Goal: Communication & Community: Answer question/provide support

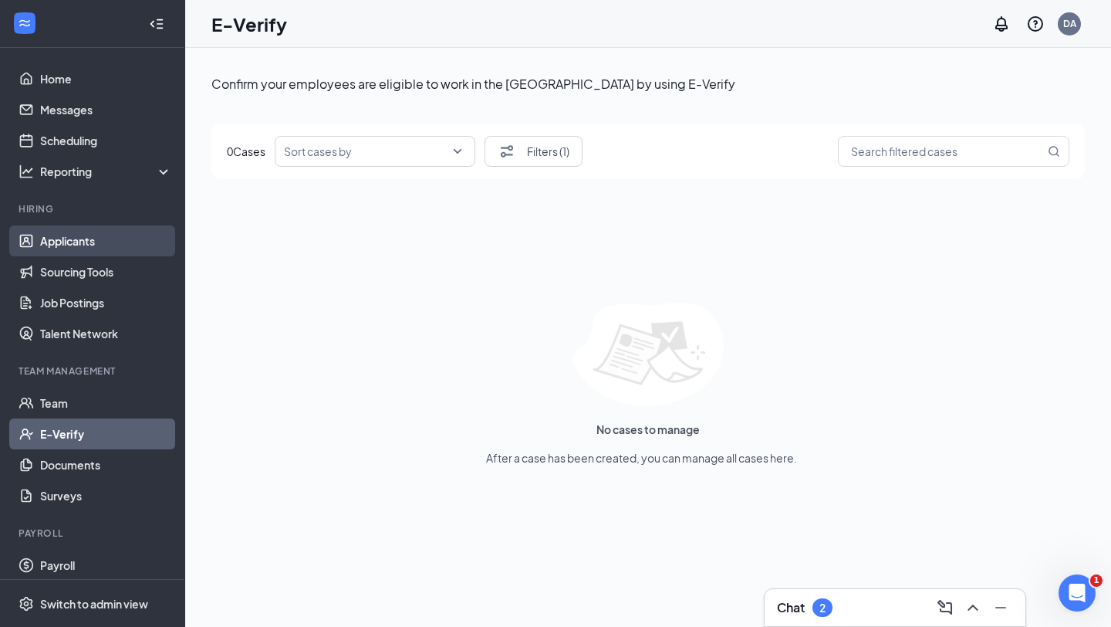
click at [63, 242] on link "Applicants" at bounding box center [106, 240] width 132 height 31
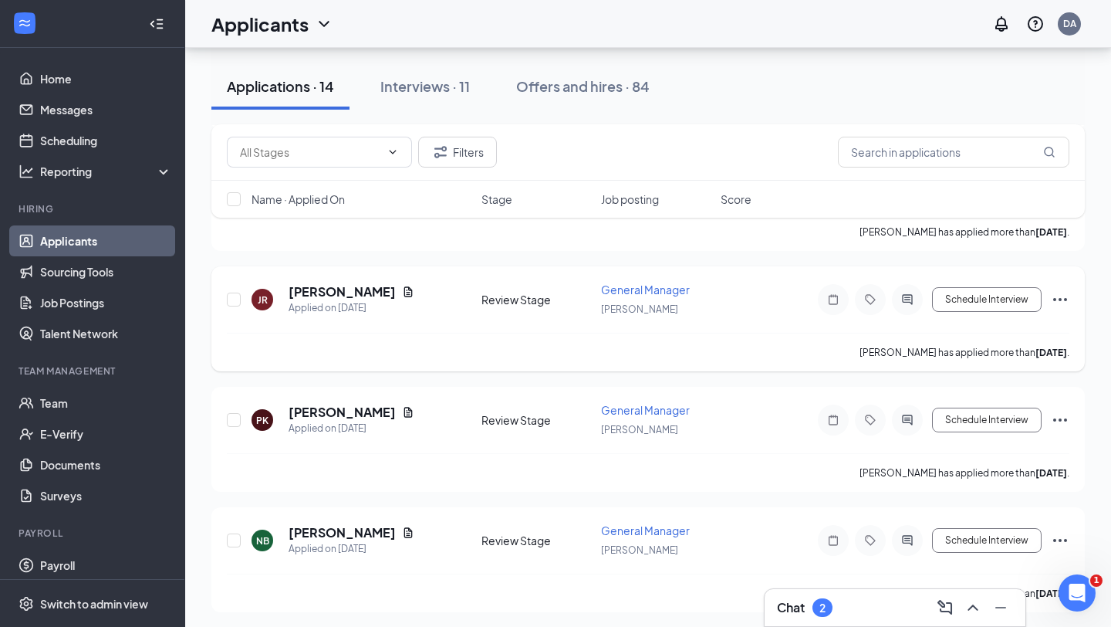
scroll to position [350, 0]
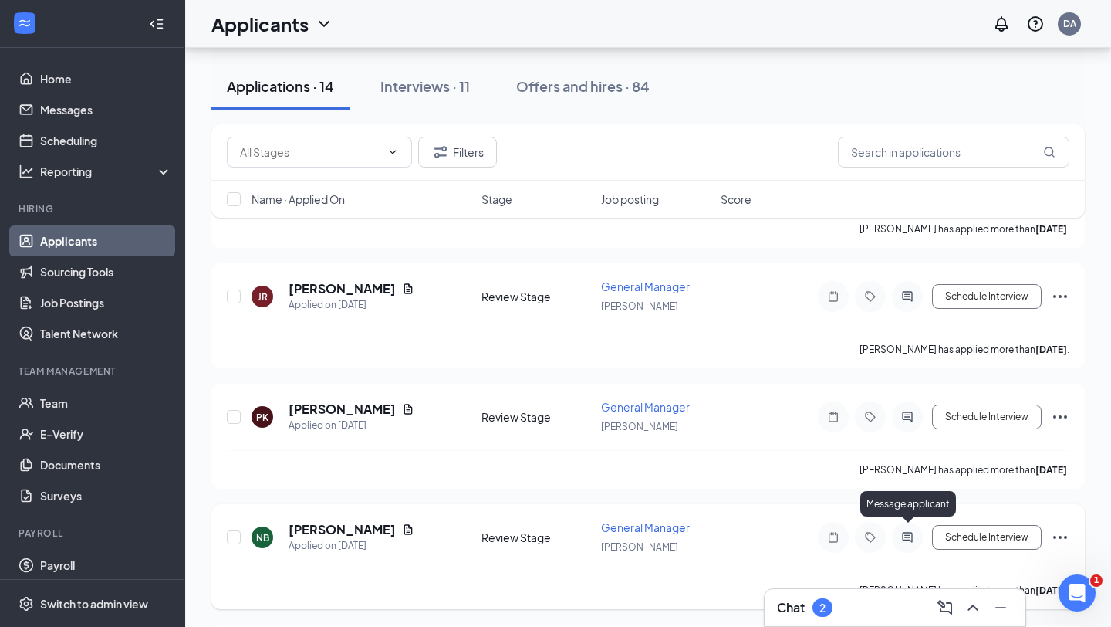
click at [908, 532] on icon "ActiveChat" at bounding box center [907, 537] width 10 height 10
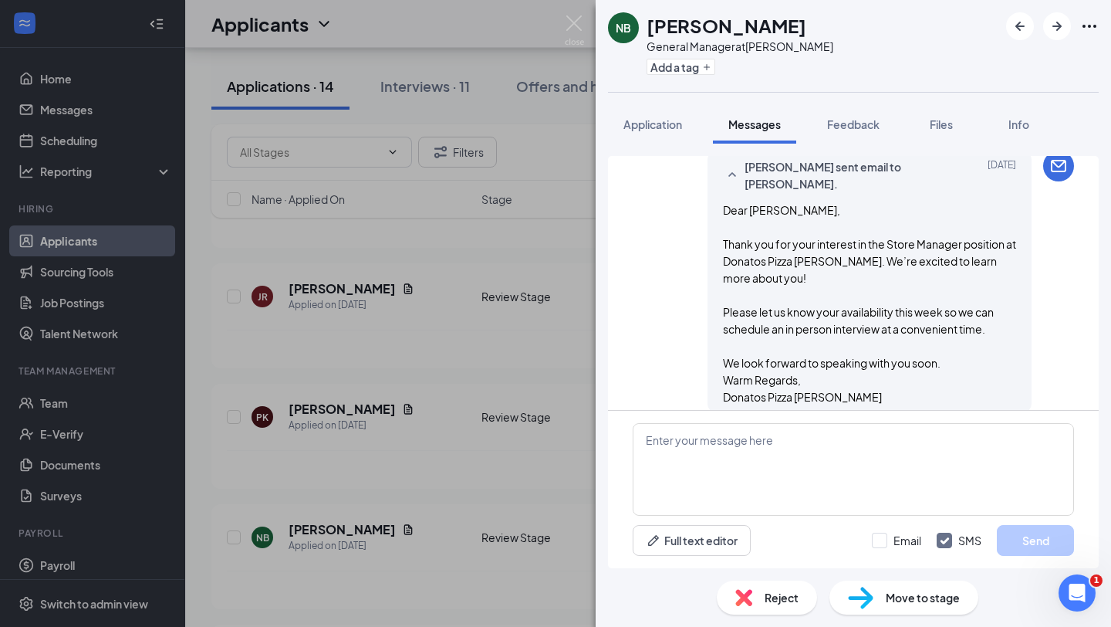
scroll to position [483, 0]
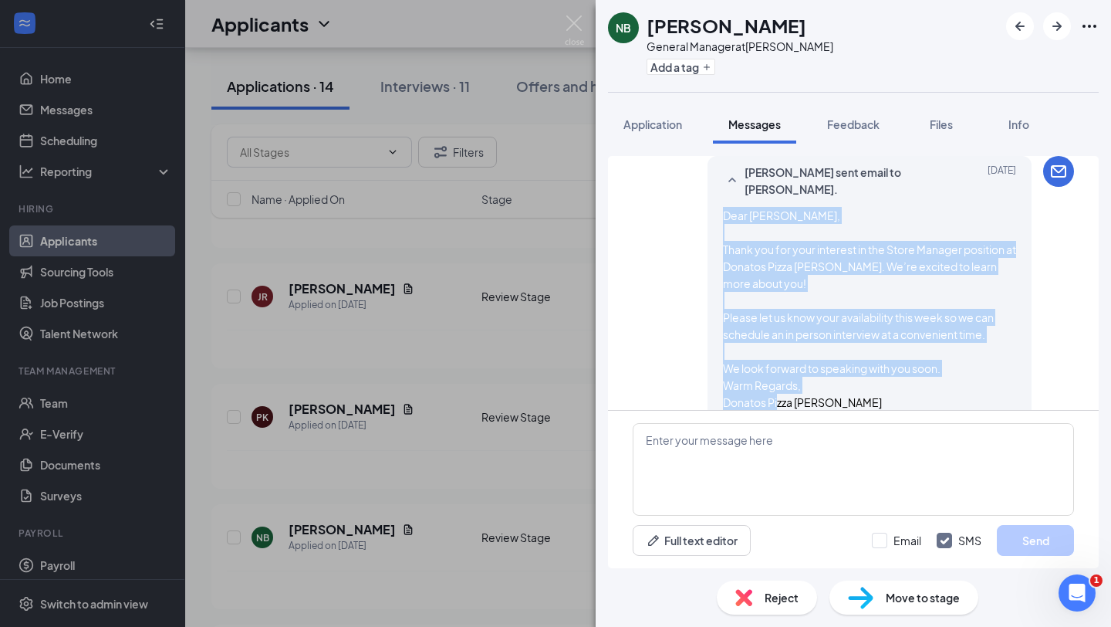
scroll to position [507, 0]
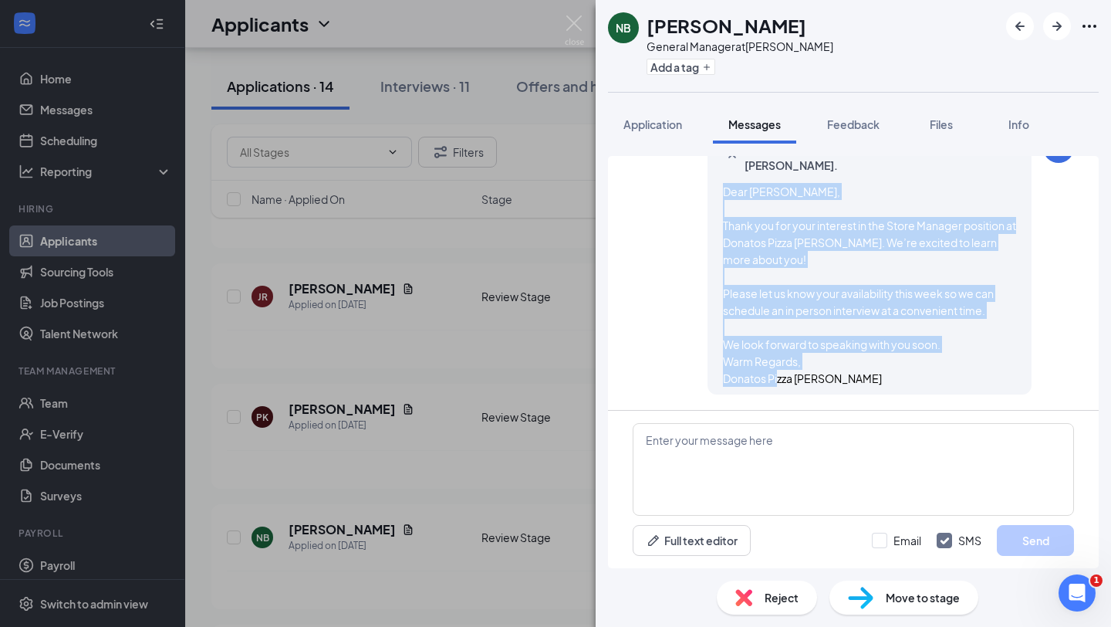
drag, startPoint x: 722, startPoint y: 215, endPoint x: 862, endPoint y: 409, distance: 239.5
click at [862, 411] on div "Applicant System Update (2) Workstream sent automated SMS to [PERSON_NAME]. [DA…" at bounding box center [853, 362] width 491 height 412
copy span "Dear [PERSON_NAME], Thank you for your interest in the Store Manager position a…"
click at [578, 21] on img at bounding box center [574, 30] width 19 height 30
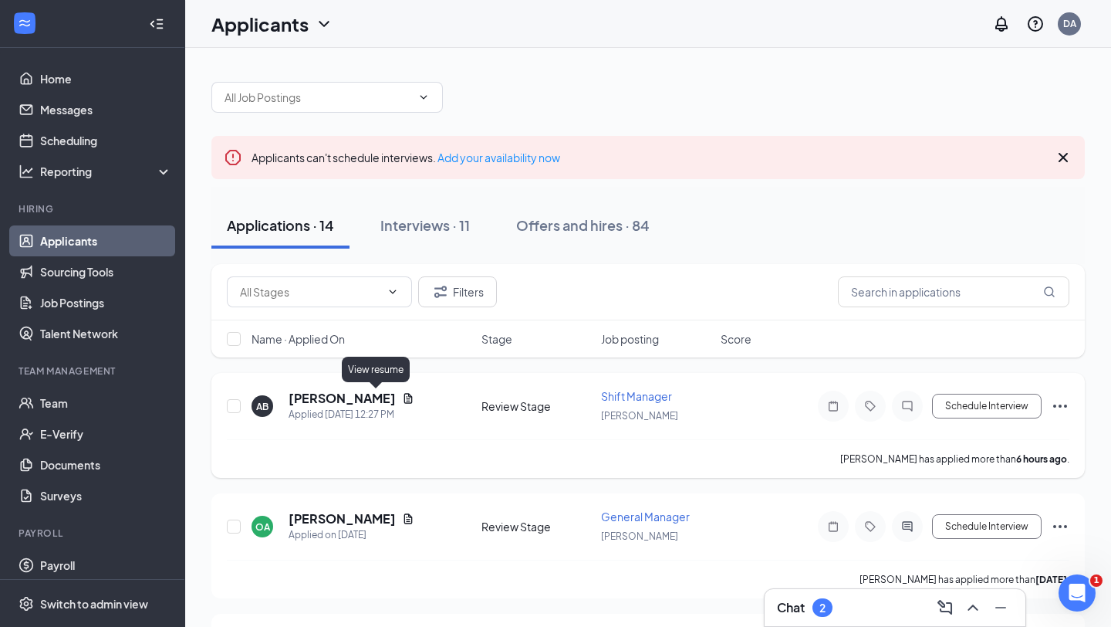
click at [402, 396] on icon "Document" at bounding box center [408, 398] width 12 height 12
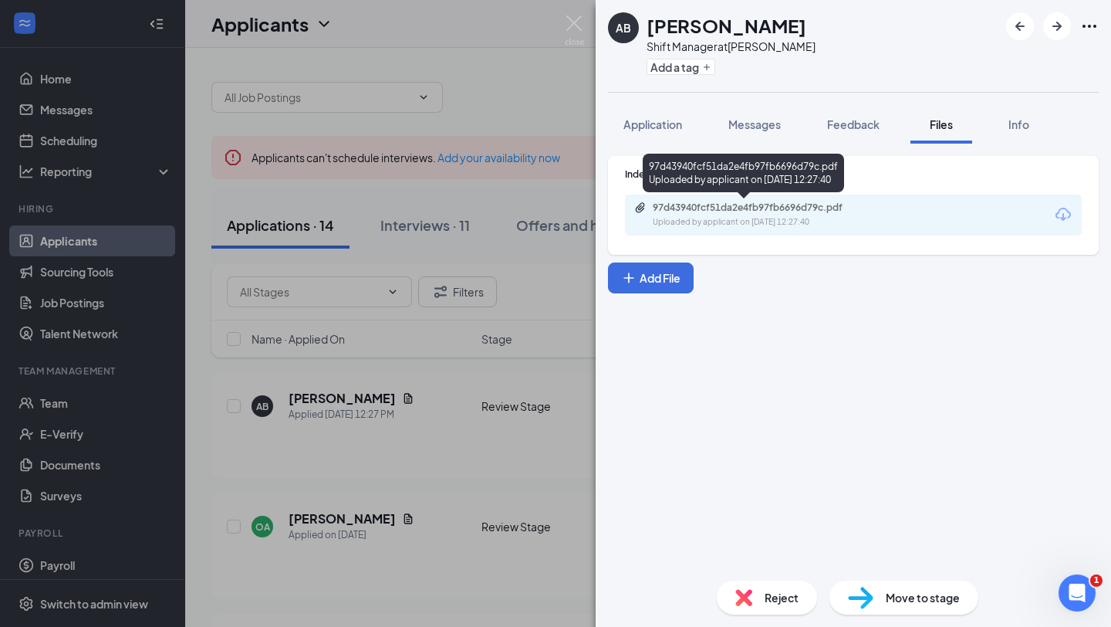
click at [767, 217] on div "Uploaded by applicant on [DATE] 12:27:40" at bounding box center [769, 222] width 232 height 12
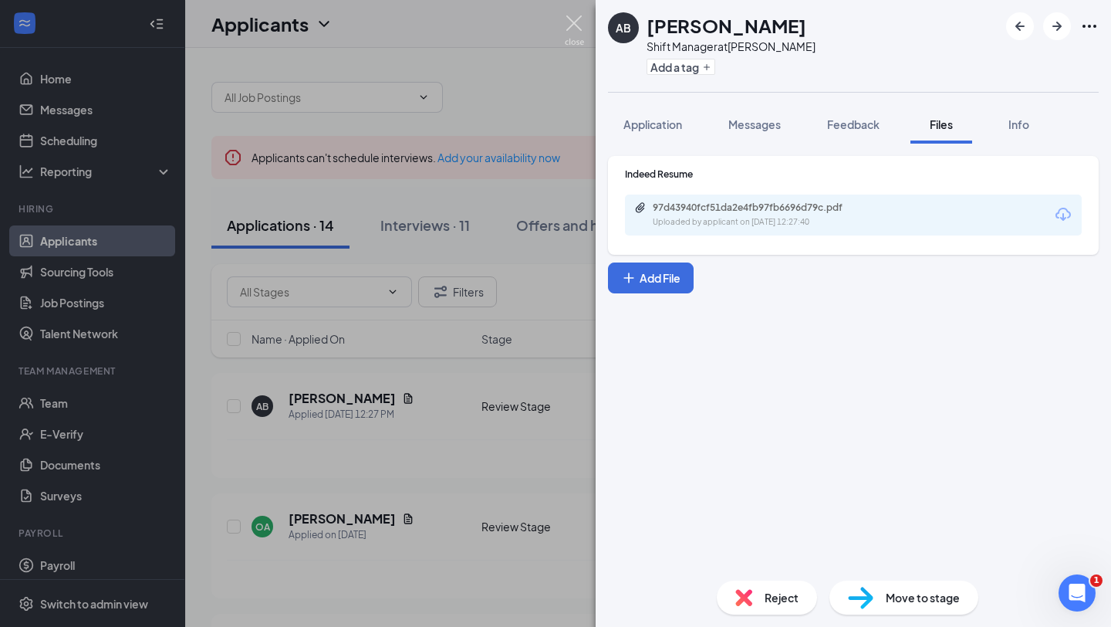
click at [580, 25] on img at bounding box center [574, 30] width 19 height 30
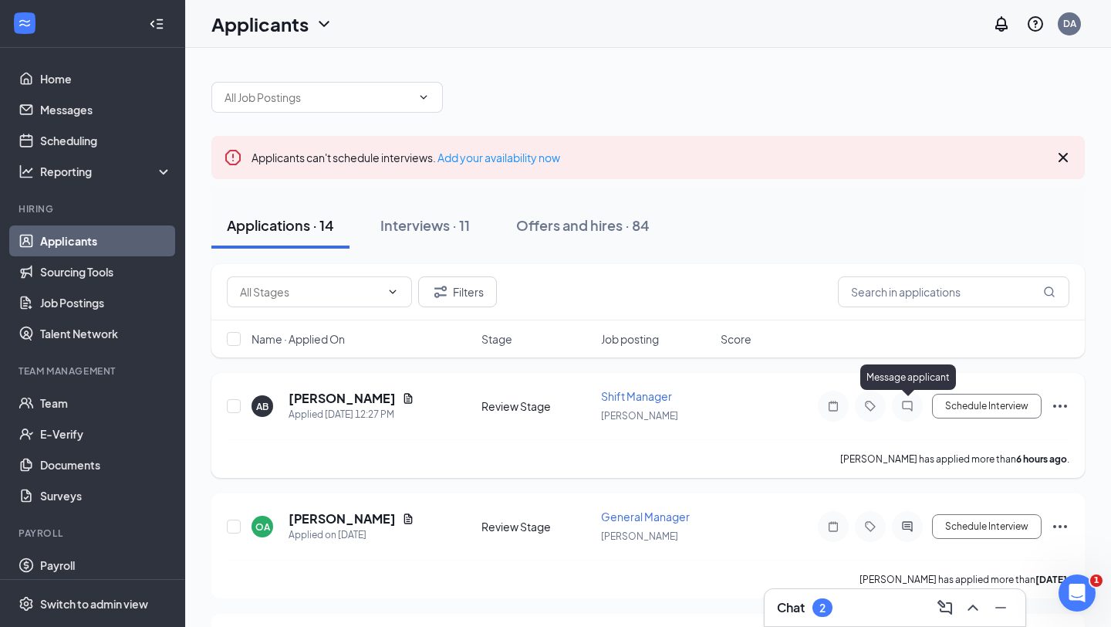
click at [903, 406] on icon "ChatInactive" at bounding box center [907, 406] width 10 height 10
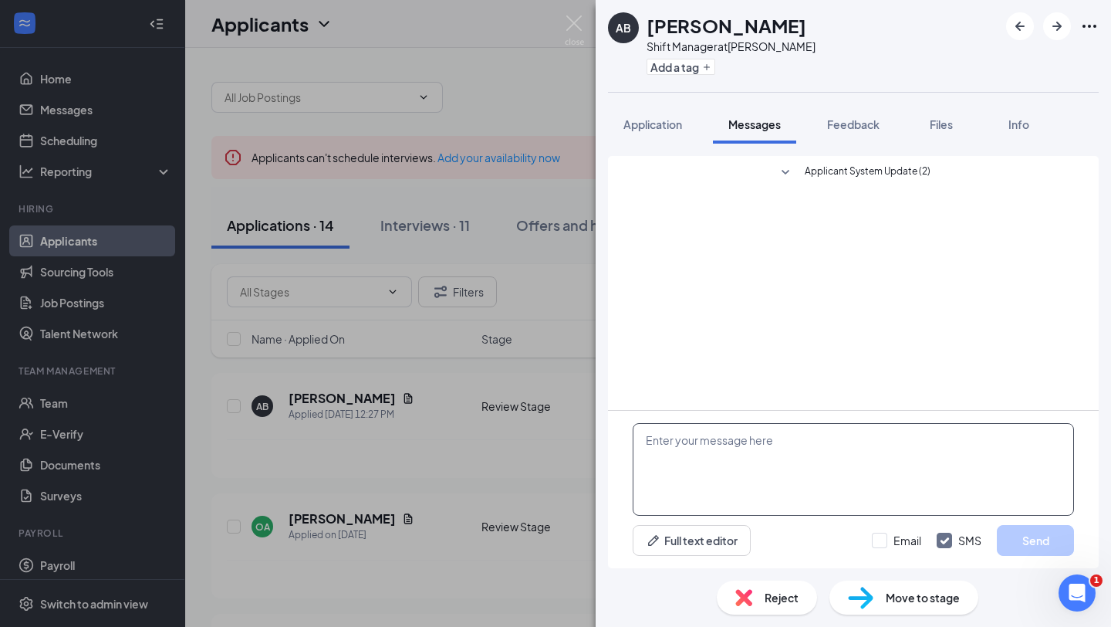
click at [689, 449] on textarea at bounding box center [853, 469] width 441 height 93
paste textarea "Dear [PERSON_NAME], Thank you for your interest in the Store Manager position a…"
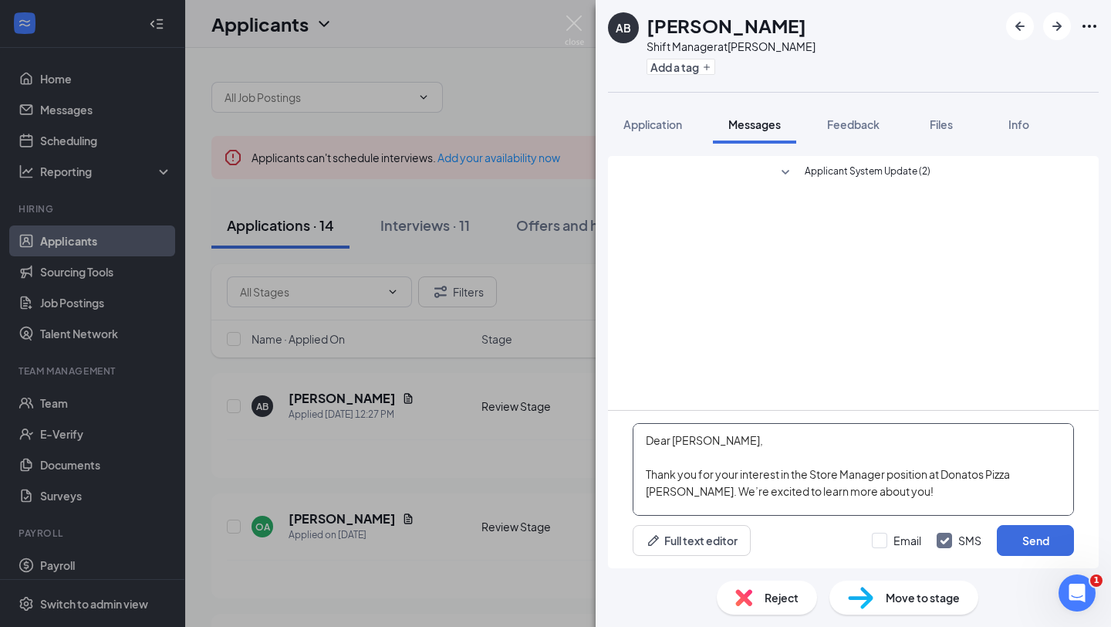
drag, startPoint x: 674, startPoint y: 439, endPoint x: 743, endPoint y: 440, distance: 69.5
click at [743, 440] on textarea "Dear [PERSON_NAME], Thank you for your interest in the Store Manager position a…" at bounding box center [853, 469] width 441 height 93
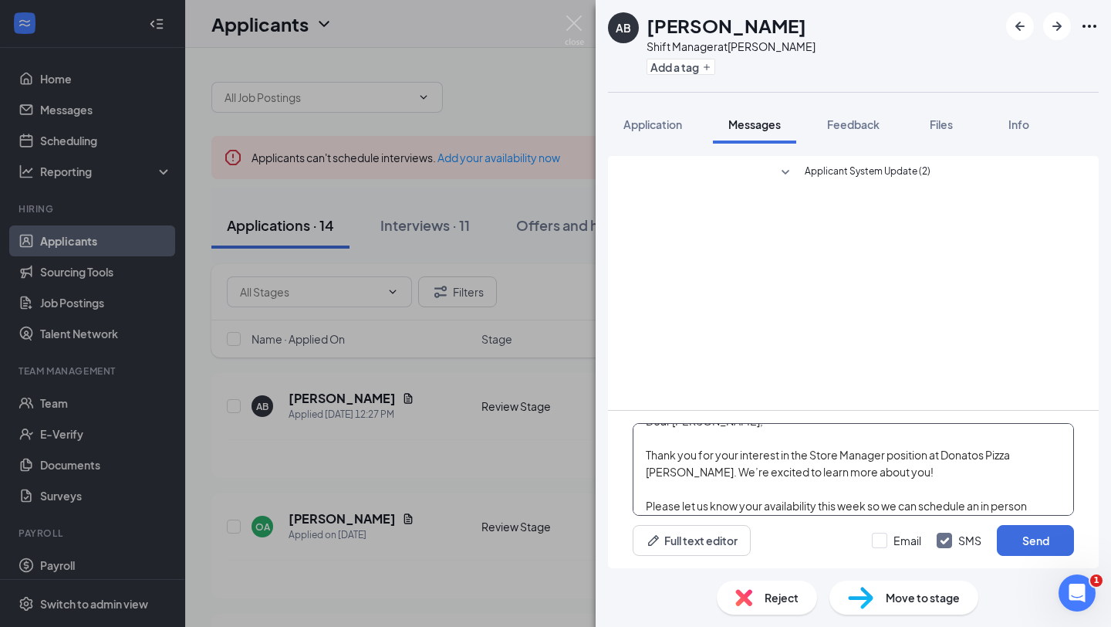
scroll to position [20, 0]
click at [827, 452] on textarea "Dear [PERSON_NAME], Thank you for your interest in the Store Manager position a…" at bounding box center [853, 469] width 441 height 93
click at [861, 455] on textarea "Dear [PERSON_NAME], Thank you for your interest in the Shift Manager position a…" at bounding box center [853, 469] width 441 height 93
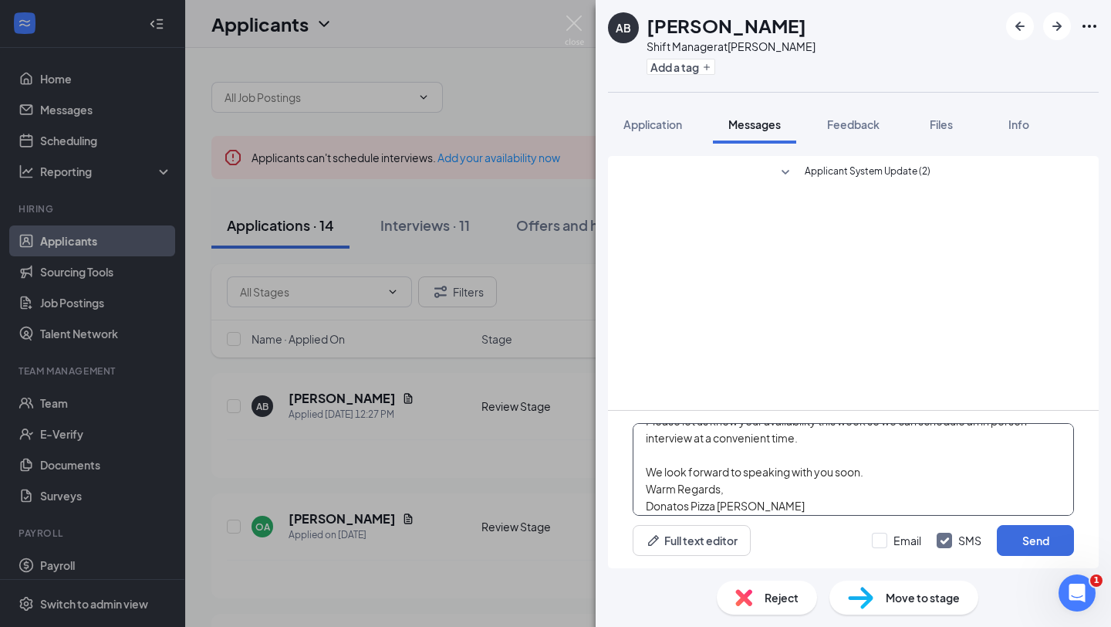
scroll to position [106, 0]
click at [871, 471] on textarea "Dear [PERSON_NAME], Thank you for your interest in the Shift Manager position a…" at bounding box center [853, 469] width 441 height 93
type textarea "Dear [PERSON_NAME], Thank you for your interest in the Shift Manager position a…"
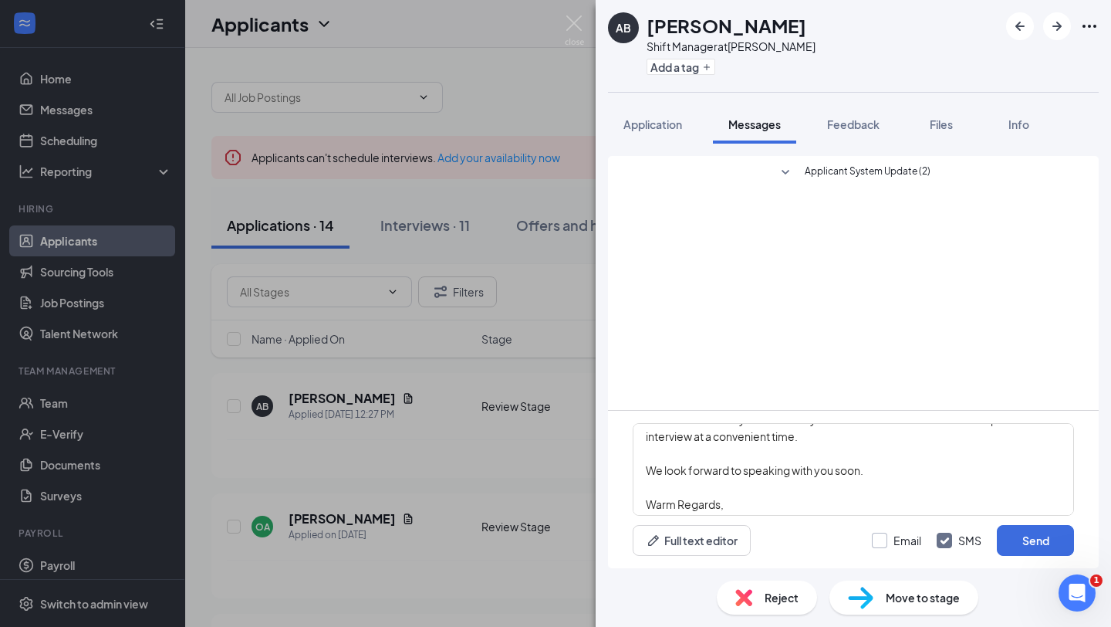
click at [880, 545] on input "Email" at bounding box center [896, 540] width 49 height 15
checkbox input "true"
click at [1042, 541] on button "Send" at bounding box center [1035, 540] width 77 height 31
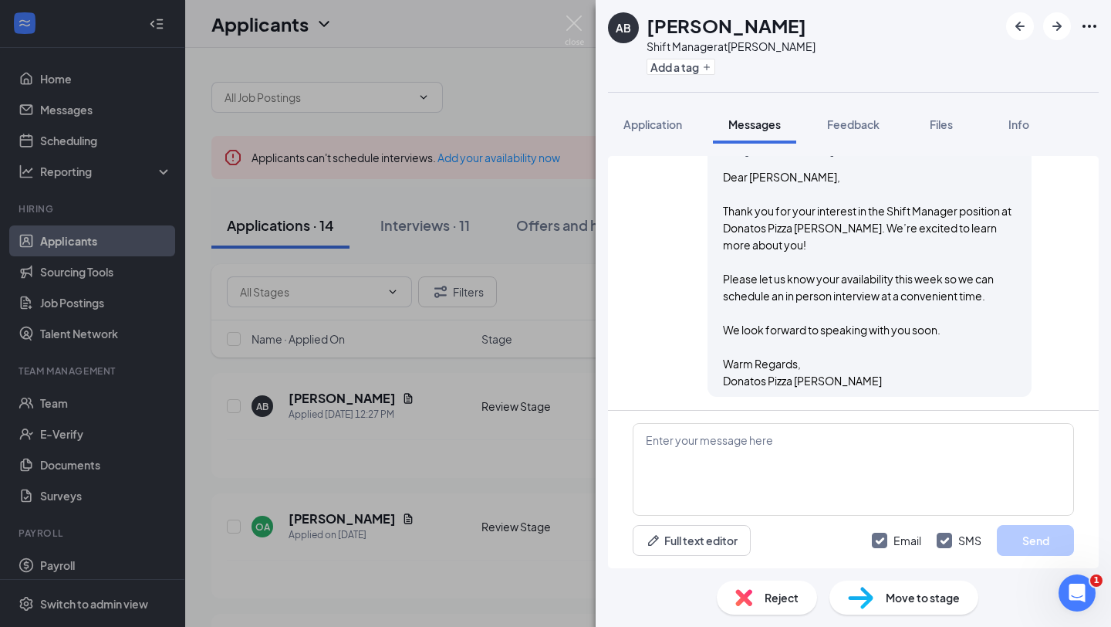
scroll to position [396, 0]
click at [580, 20] on img at bounding box center [574, 30] width 19 height 30
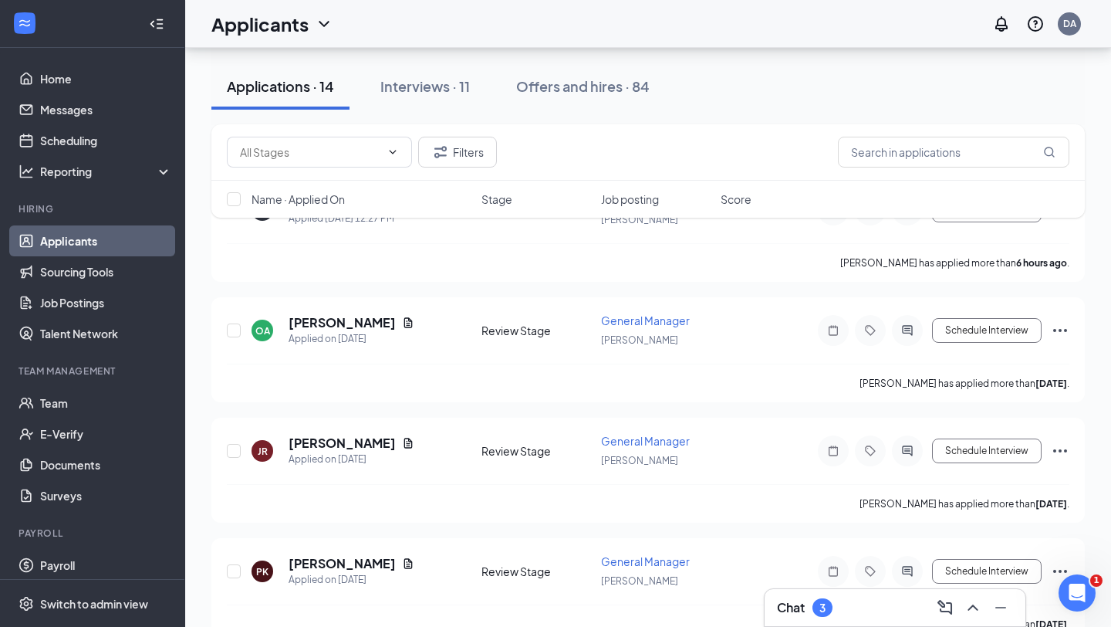
scroll to position [211, 0]
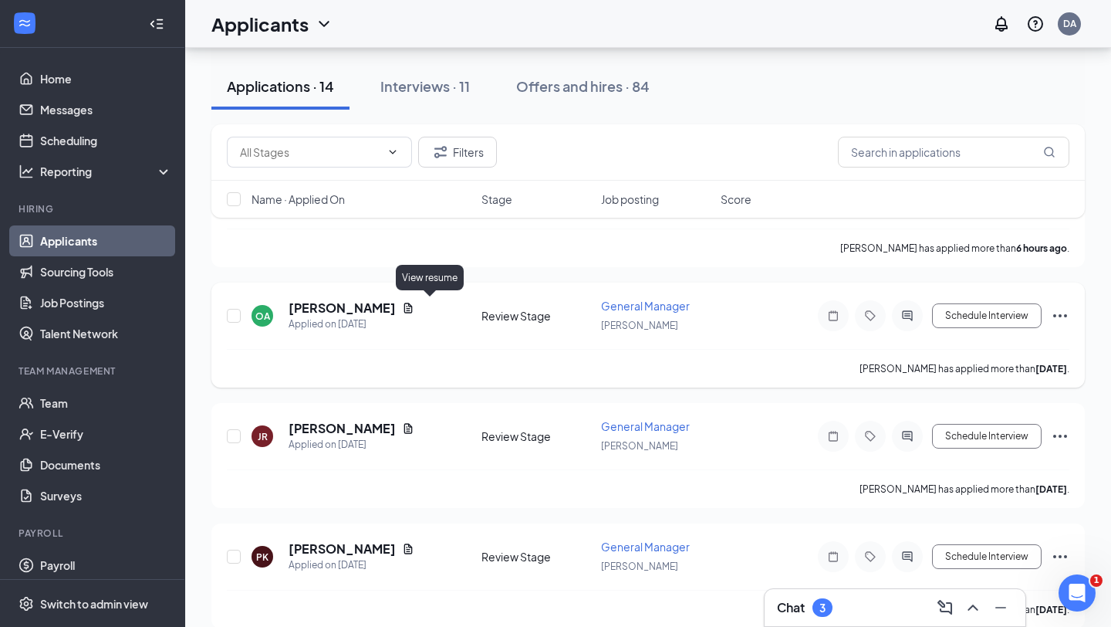
click at [414, 304] on icon "Document" at bounding box center [408, 308] width 12 height 12
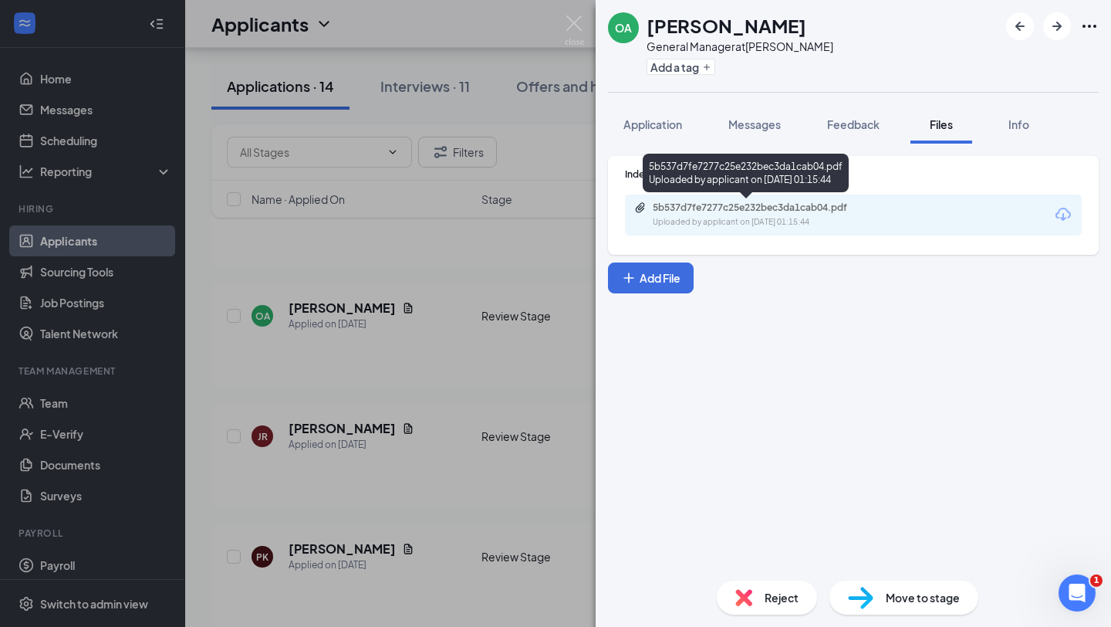
click at [767, 216] on div "Uploaded by applicant on [DATE] 01:15:44" at bounding box center [769, 222] width 232 height 12
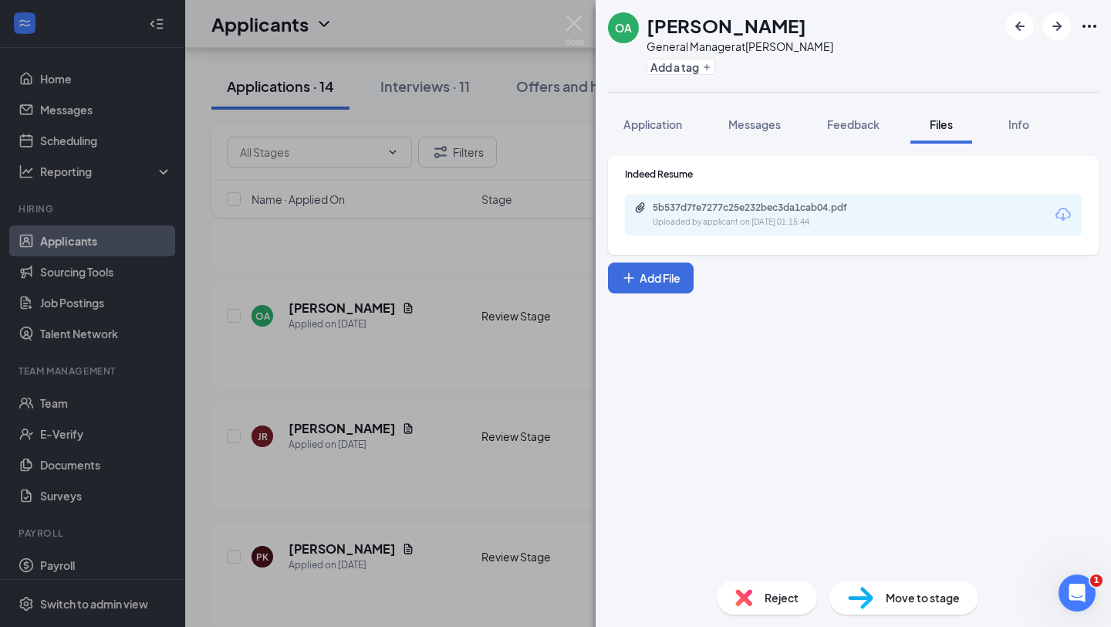
click at [564, 22] on div "OA [PERSON_NAME] General Manager at [PERSON_NAME] Add a tag Application Message…" at bounding box center [555, 313] width 1111 height 627
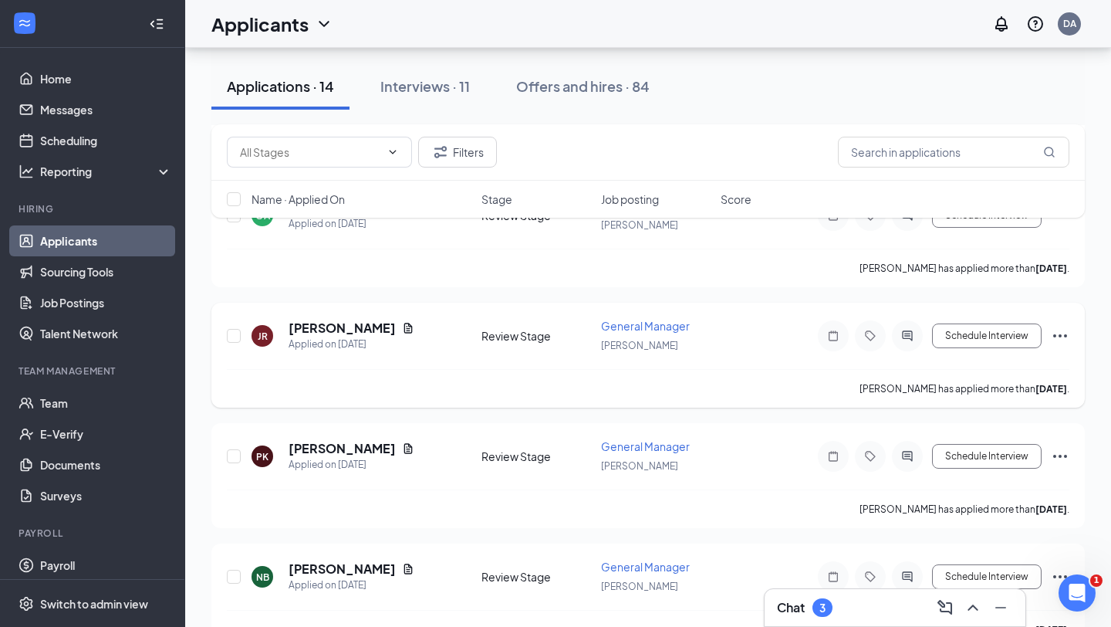
scroll to position [313, 0]
click at [894, 451] on div at bounding box center [907, 454] width 31 height 31
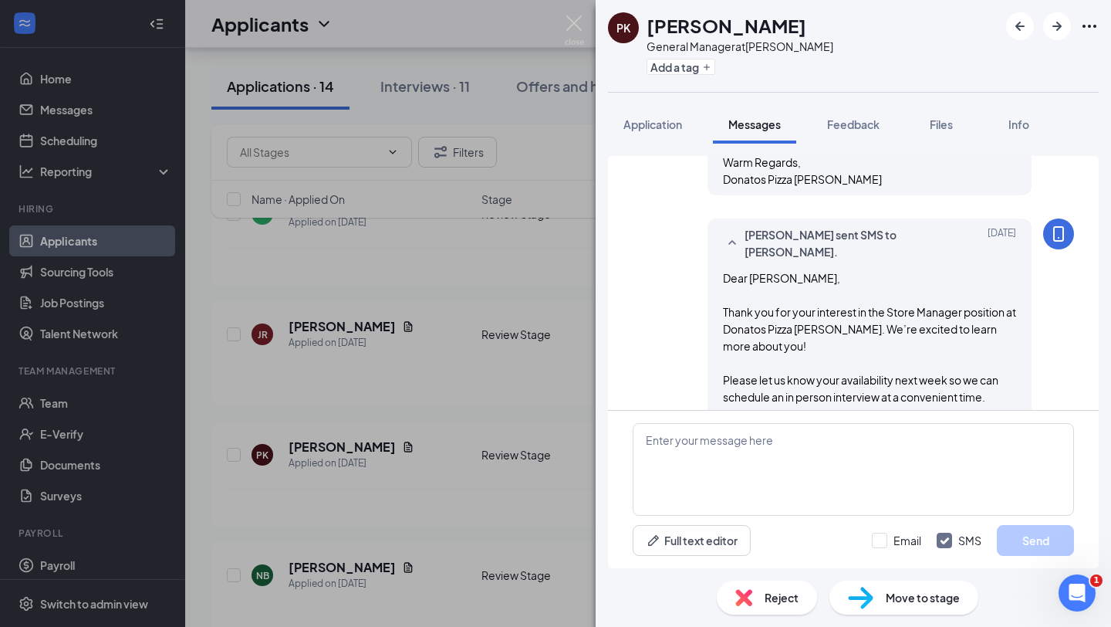
scroll to position [403, 0]
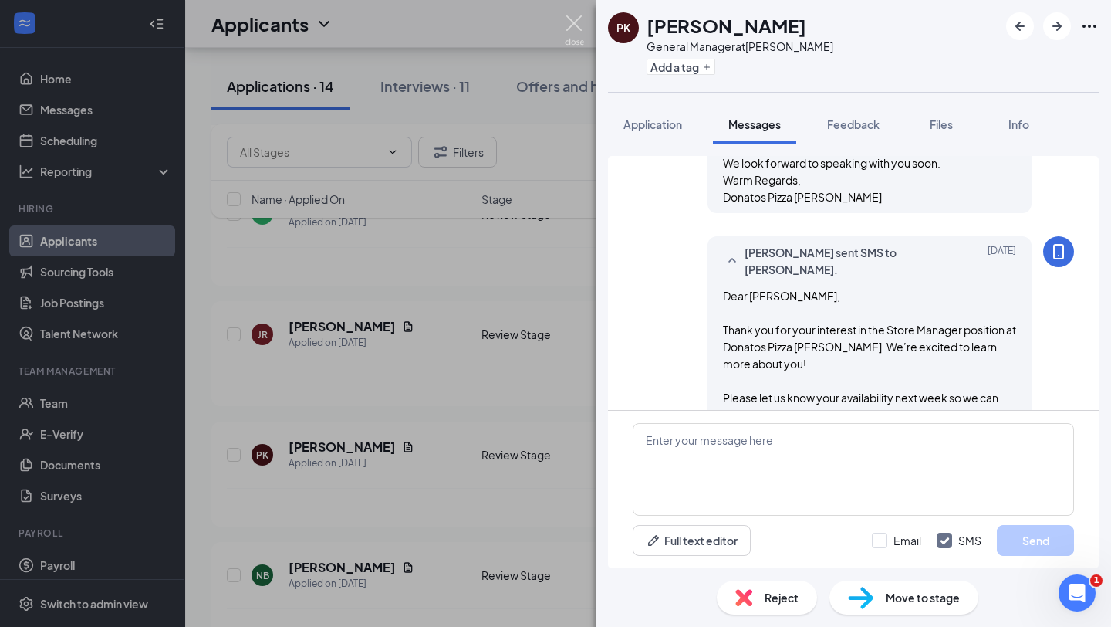
click at [573, 20] on img at bounding box center [574, 30] width 19 height 30
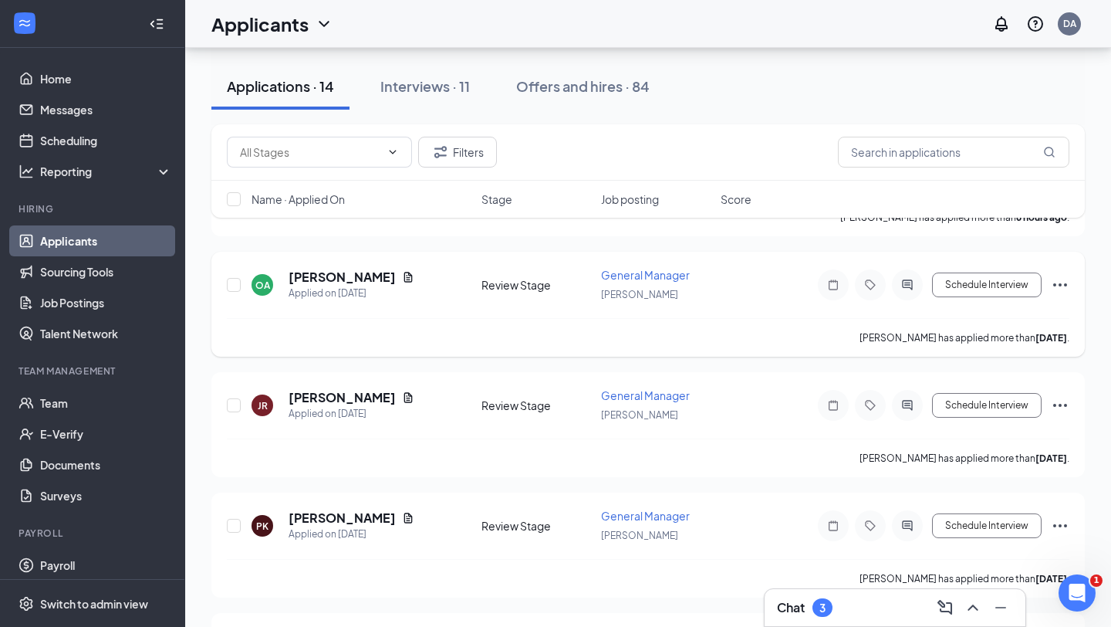
scroll to position [248, 0]
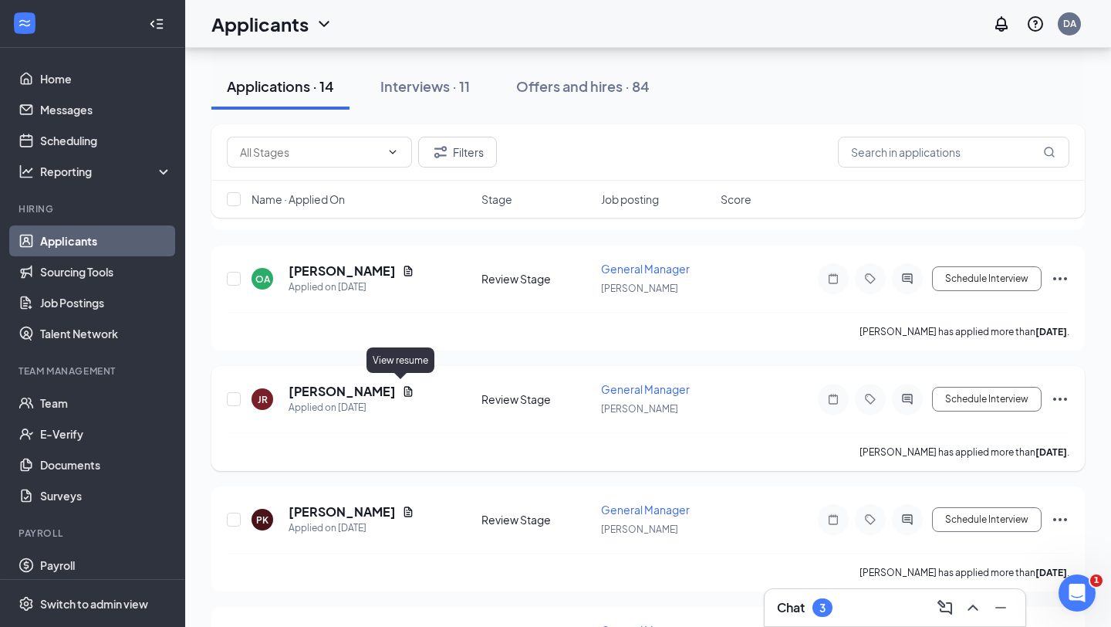
click at [405, 385] on icon "Document" at bounding box center [408, 391] width 12 height 12
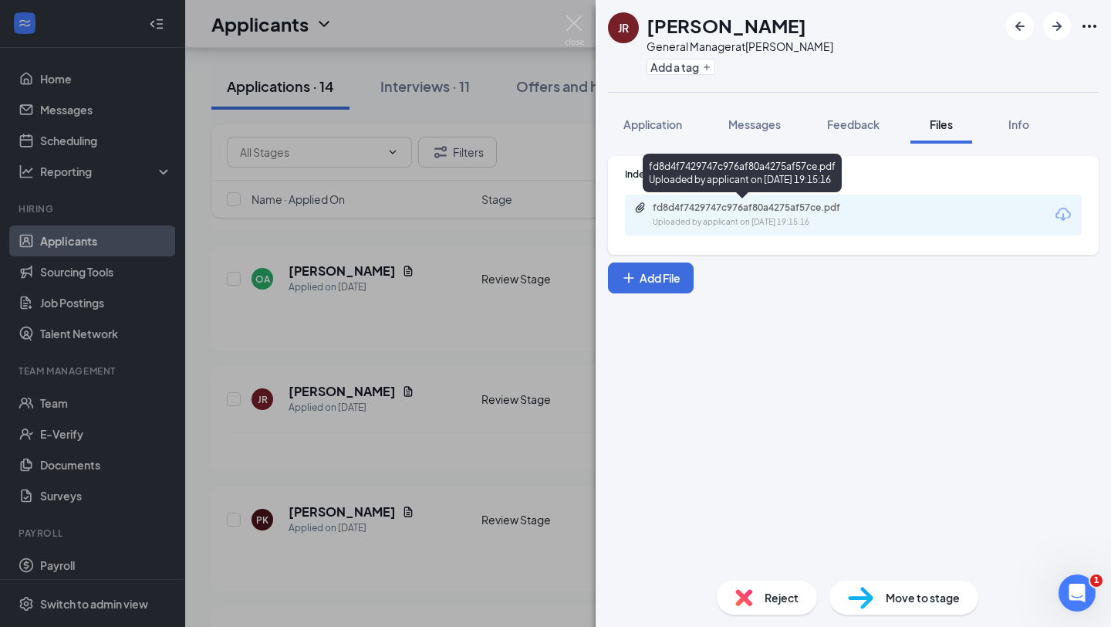
click at [765, 209] on div "fd8d4f7429747c976af80a4275af57ce.pdf" at bounding box center [761, 207] width 216 height 12
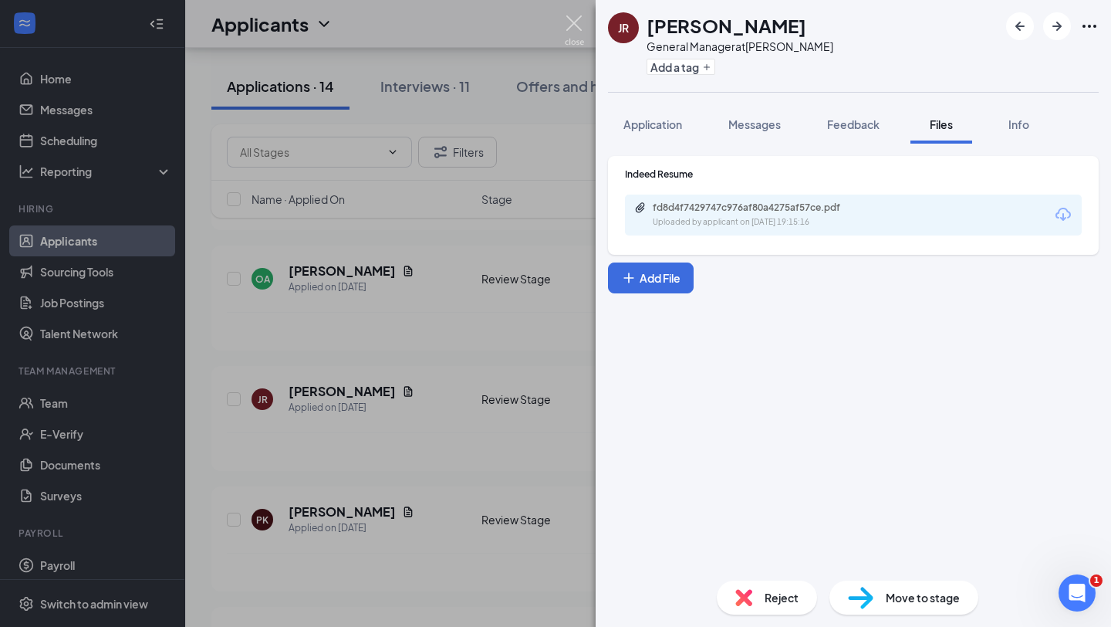
click at [573, 19] on img at bounding box center [574, 30] width 19 height 30
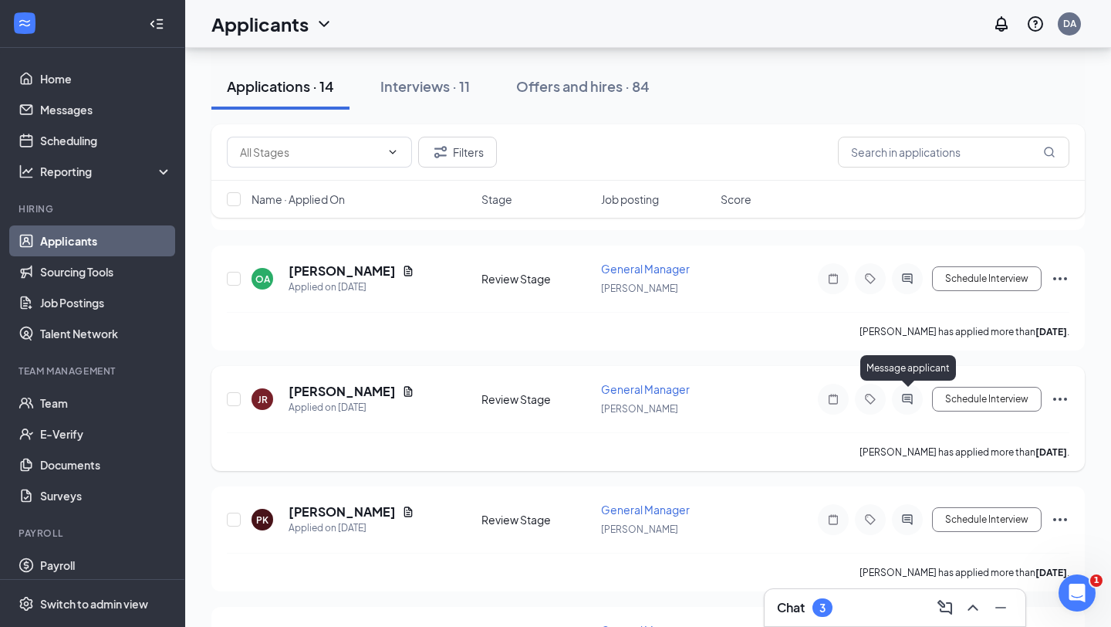
click at [911, 393] on icon "ActiveChat" at bounding box center [907, 399] width 19 height 12
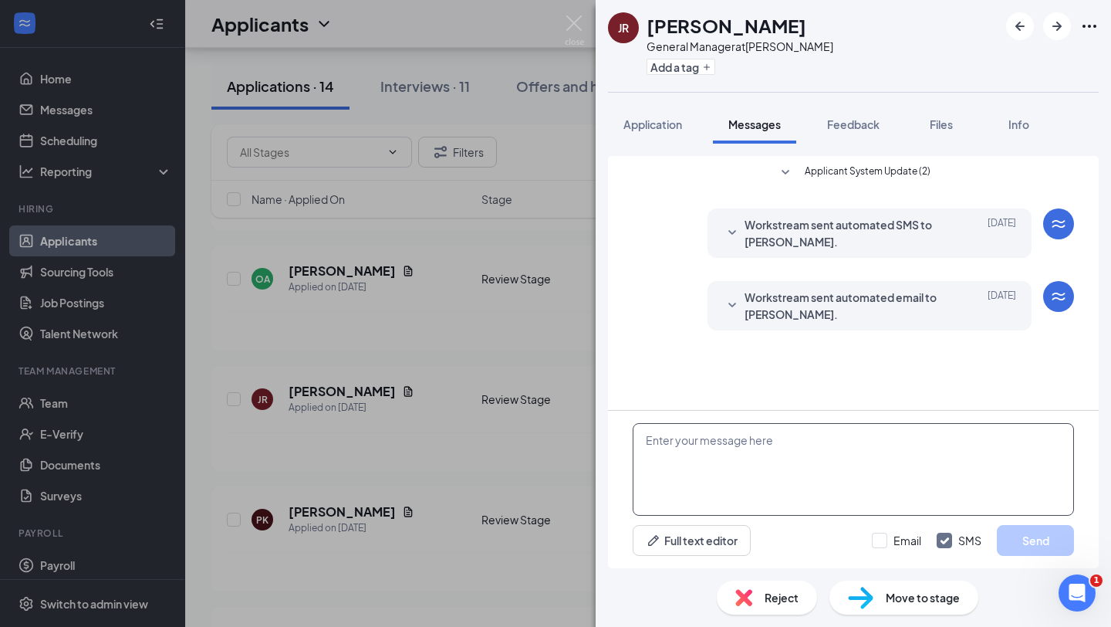
click at [690, 462] on textarea at bounding box center [853, 469] width 441 height 93
paste textarea "Dear [PERSON_NAME], Thank you for your interest in the Store Manager position a…"
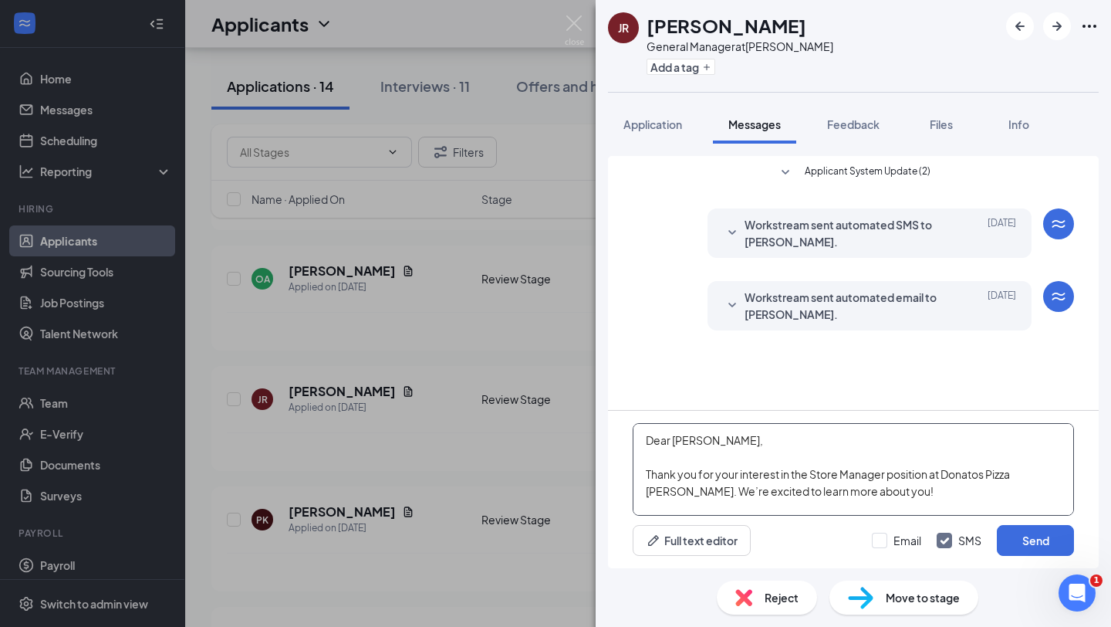
drag, startPoint x: 673, startPoint y: 438, endPoint x: 742, endPoint y: 441, distance: 69.6
click at [742, 441] on textarea "Dear [PERSON_NAME], Thank you for your interest in the Store Manager position a…" at bounding box center [853, 469] width 441 height 93
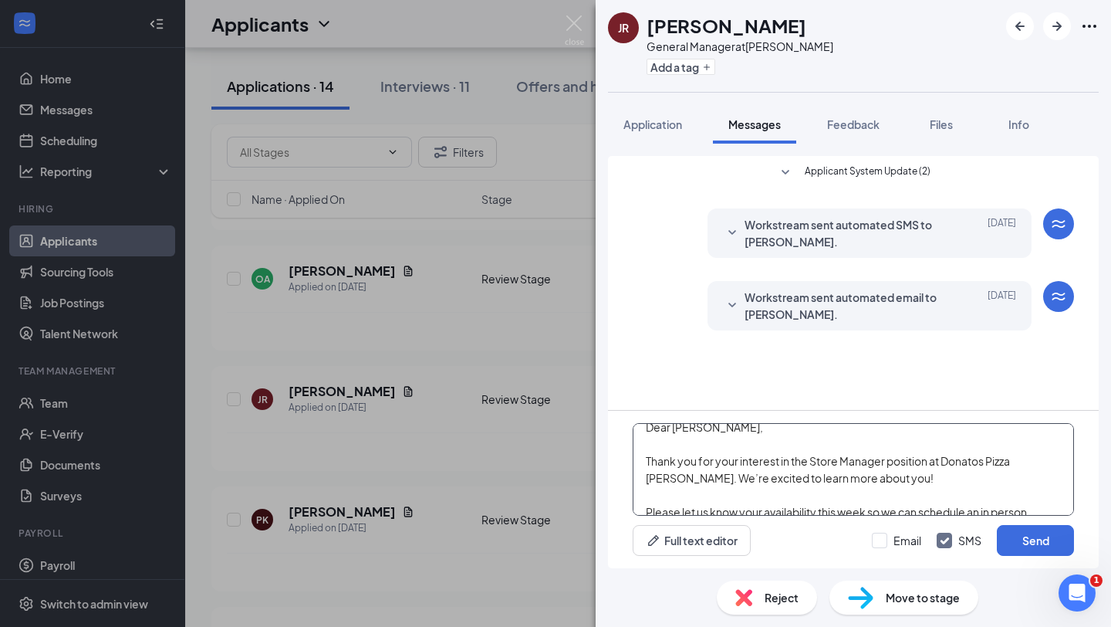
scroll to position [17, 0]
click at [837, 455] on textarea "Dear [PERSON_NAME], Thank you for your interest in the Store Manager position a…" at bounding box center [853, 469] width 441 height 93
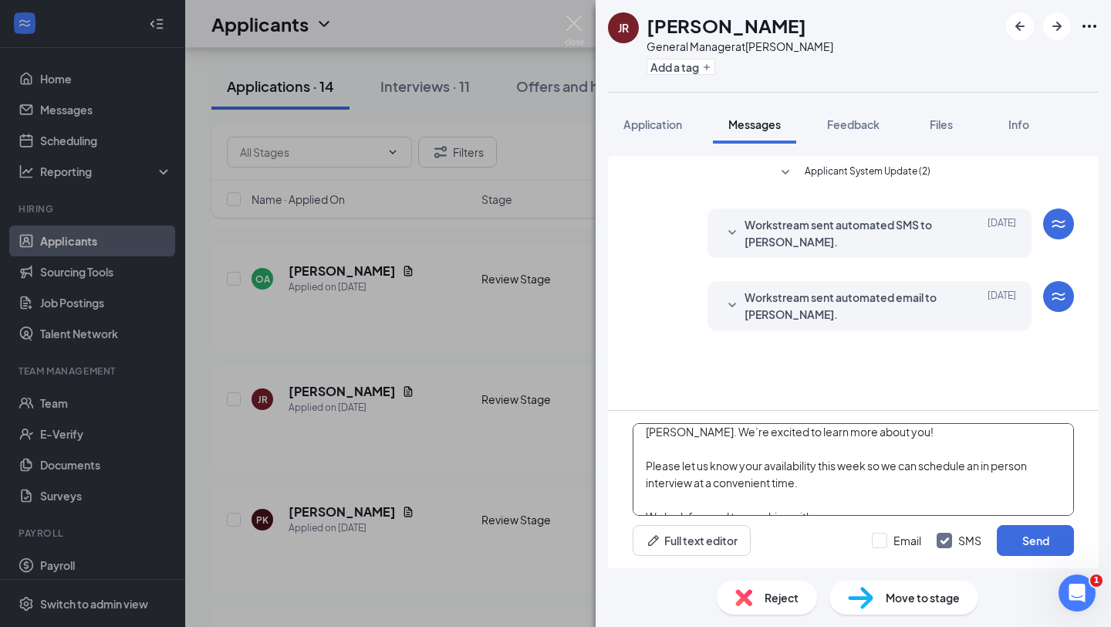
scroll to position [83, 0]
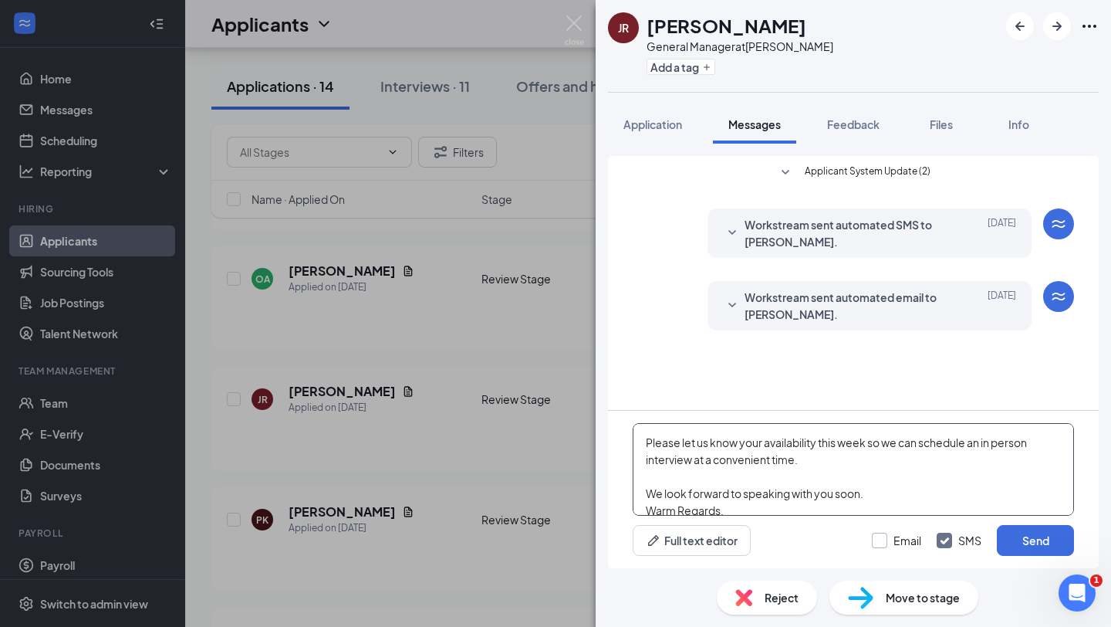
type textarea "Dear [PERSON_NAME], Thank you for your interest in the Store Manager position a…"
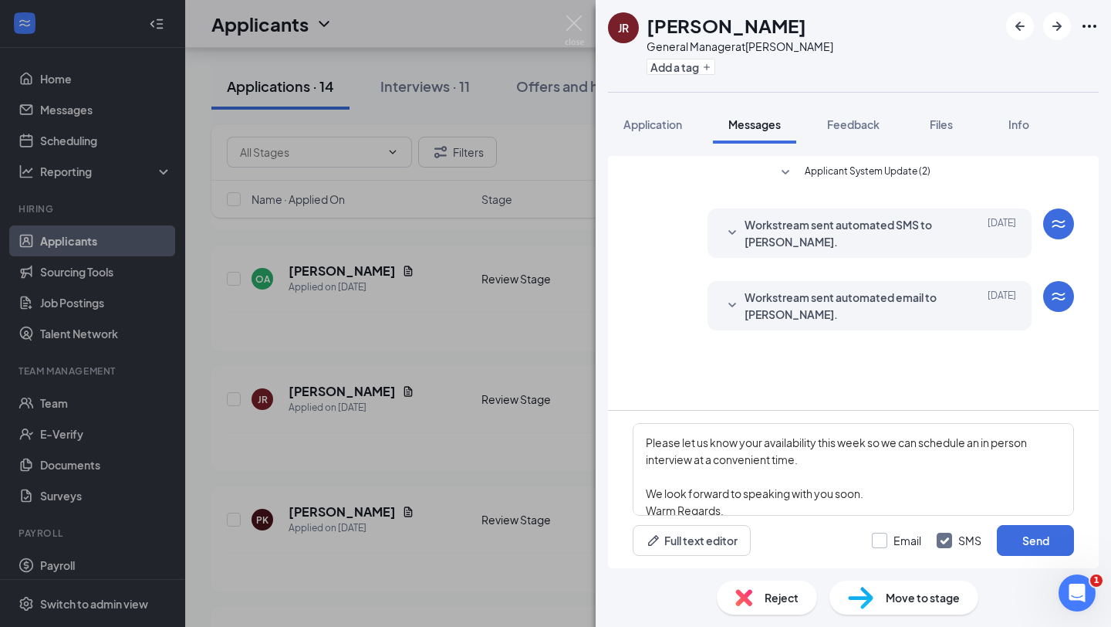
click at [884, 540] on input "Email" at bounding box center [896, 540] width 49 height 15
checkbox input "true"
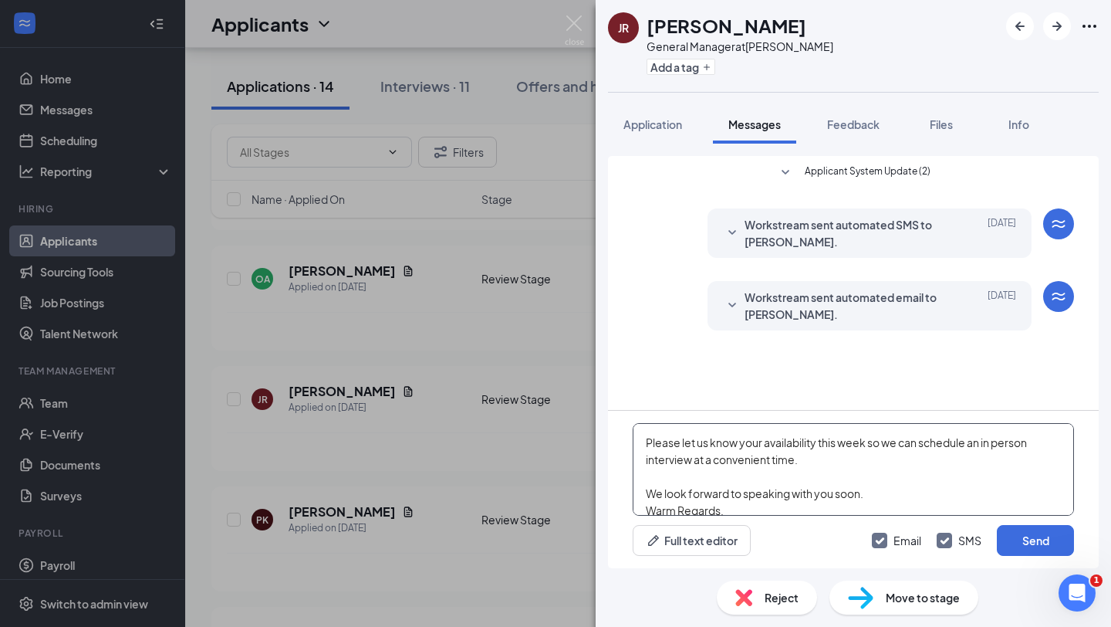
click at [878, 481] on textarea "Dear [PERSON_NAME], Thank you for your interest in the Store Manager position a…" at bounding box center [853, 469] width 441 height 93
click at [874, 494] on textarea "Dear [PERSON_NAME], Thank you for your interest in the Store Manager position a…" at bounding box center [853, 469] width 441 height 93
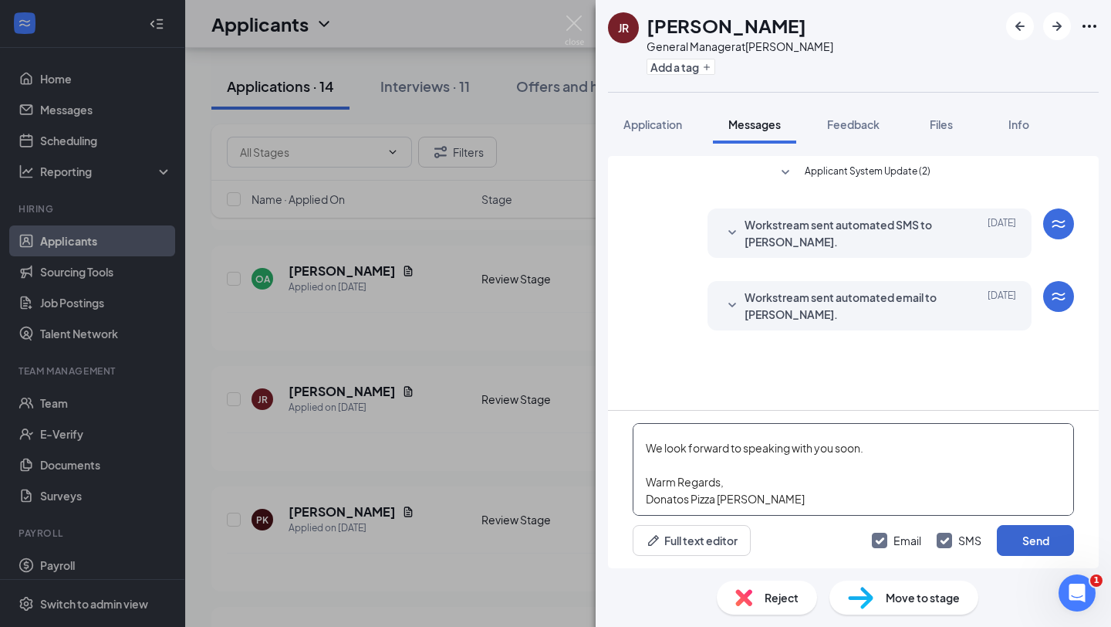
type textarea "Dear [PERSON_NAME], Thank you for your interest in the Store Manager position a…"
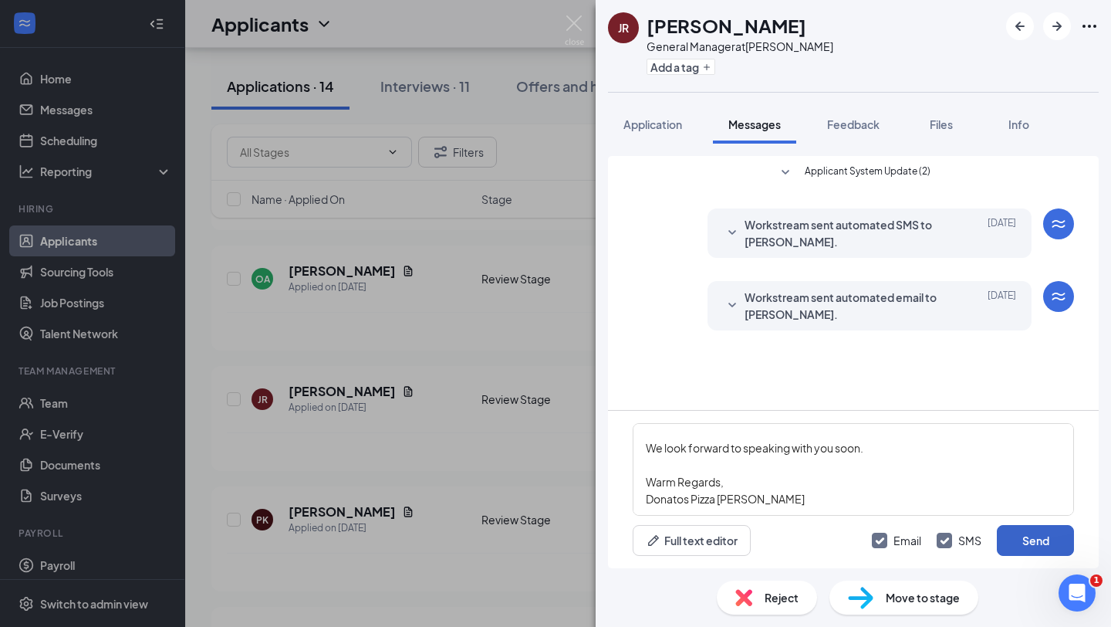
click at [1032, 540] on button "Send" at bounding box center [1035, 540] width 77 height 31
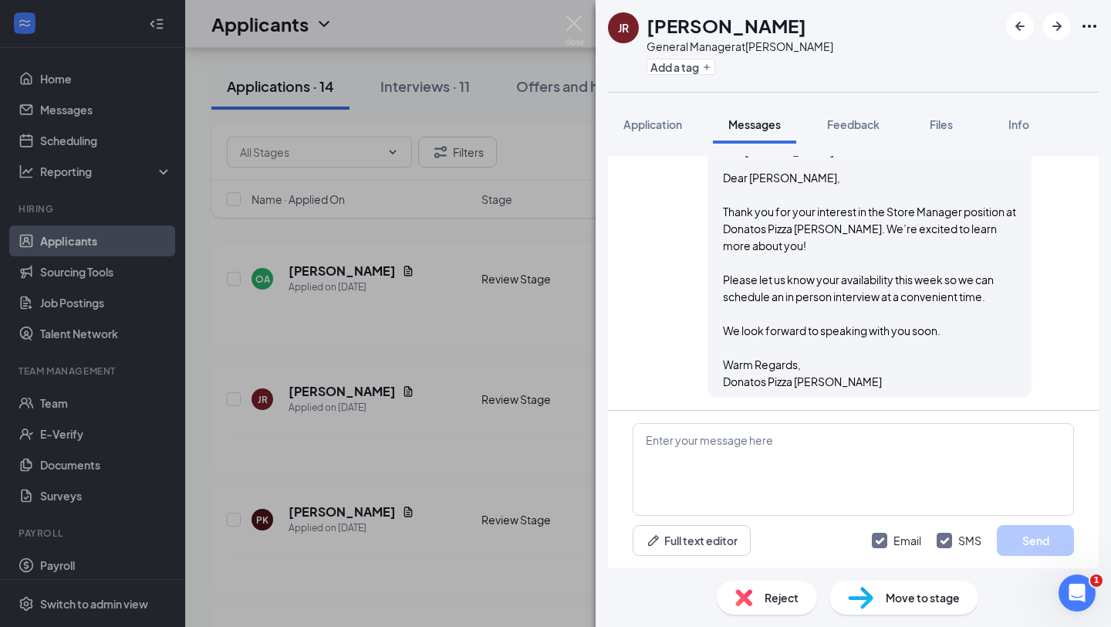
scroll to position [541, 0]
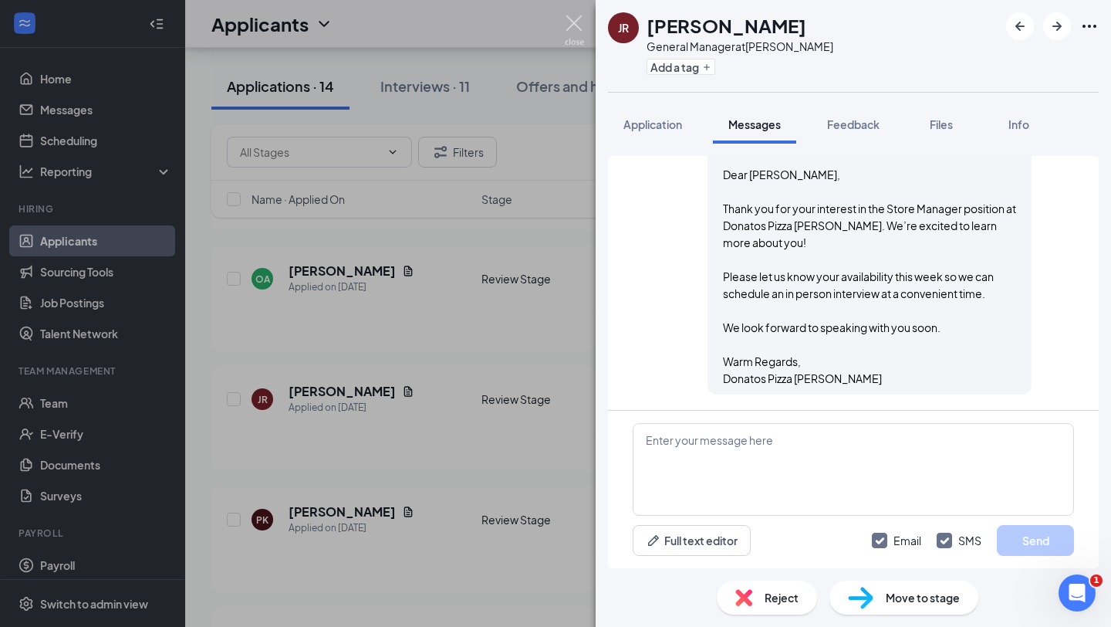
click at [576, 22] on img at bounding box center [574, 30] width 19 height 30
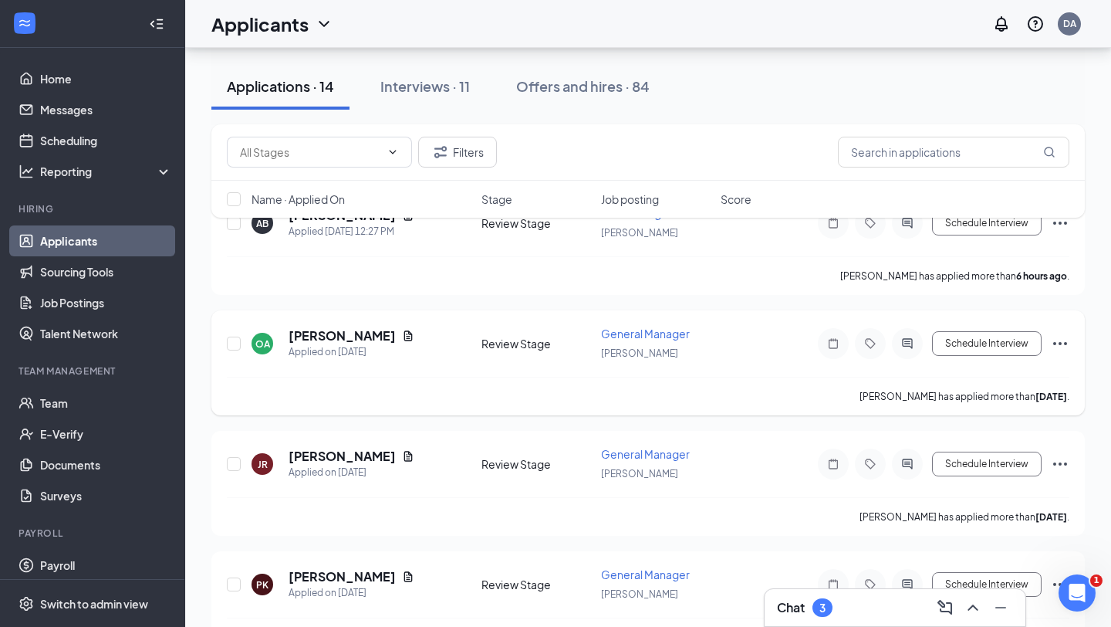
scroll to position [148, 0]
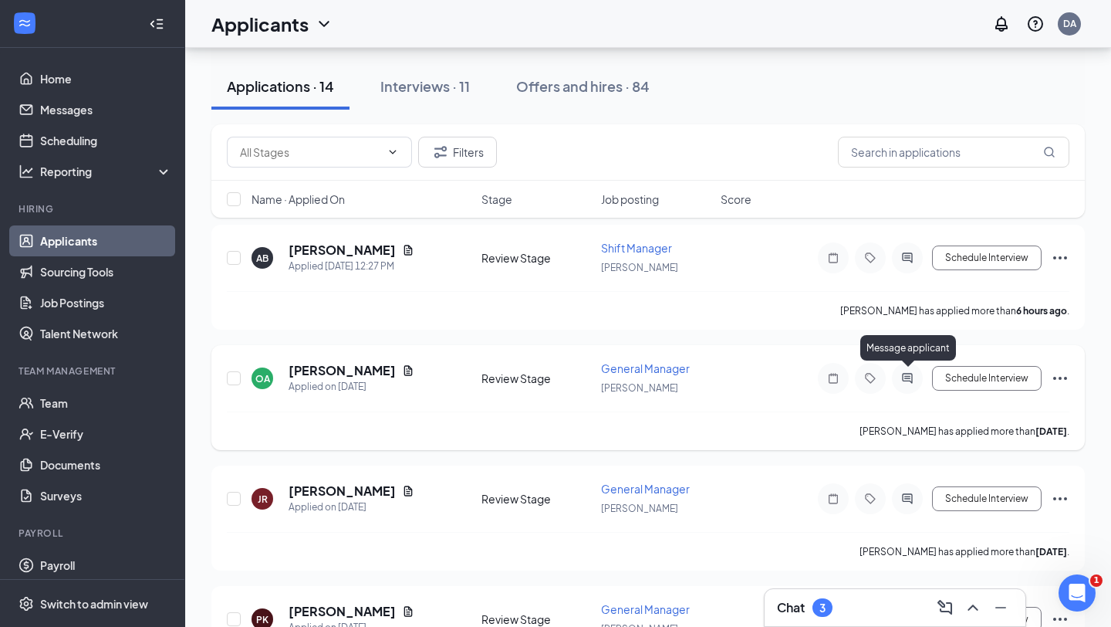
click at [907, 381] on icon "ActiveChat" at bounding box center [907, 378] width 19 height 12
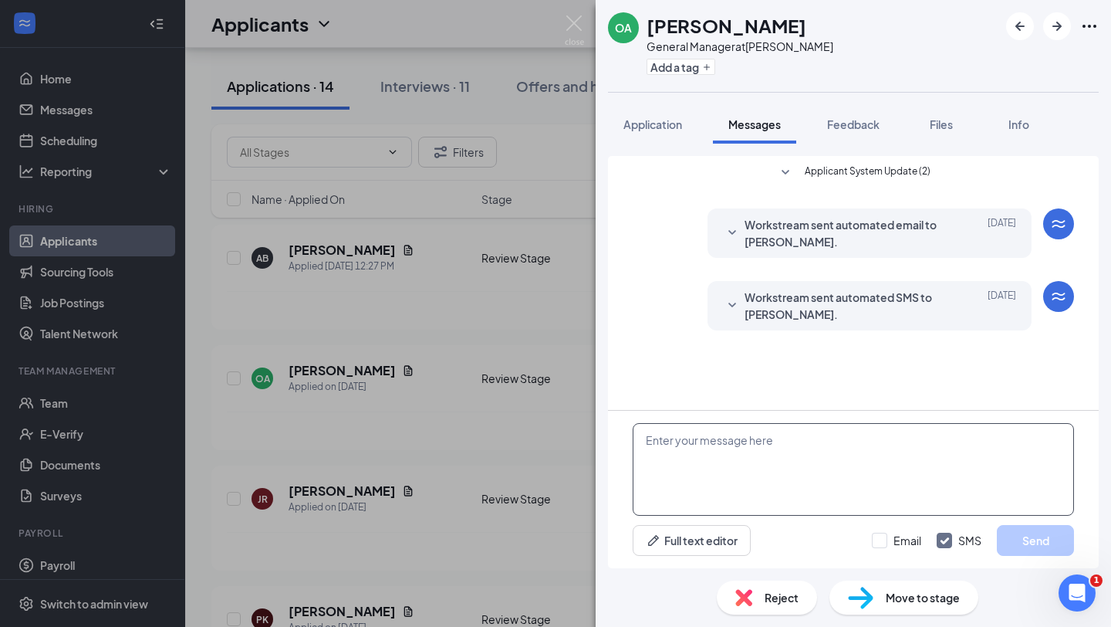
click at [673, 450] on textarea at bounding box center [853, 469] width 441 height 93
paste textarea "Dear [PERSON_NAME], Thank you for your interest in the Store Manager position a…"
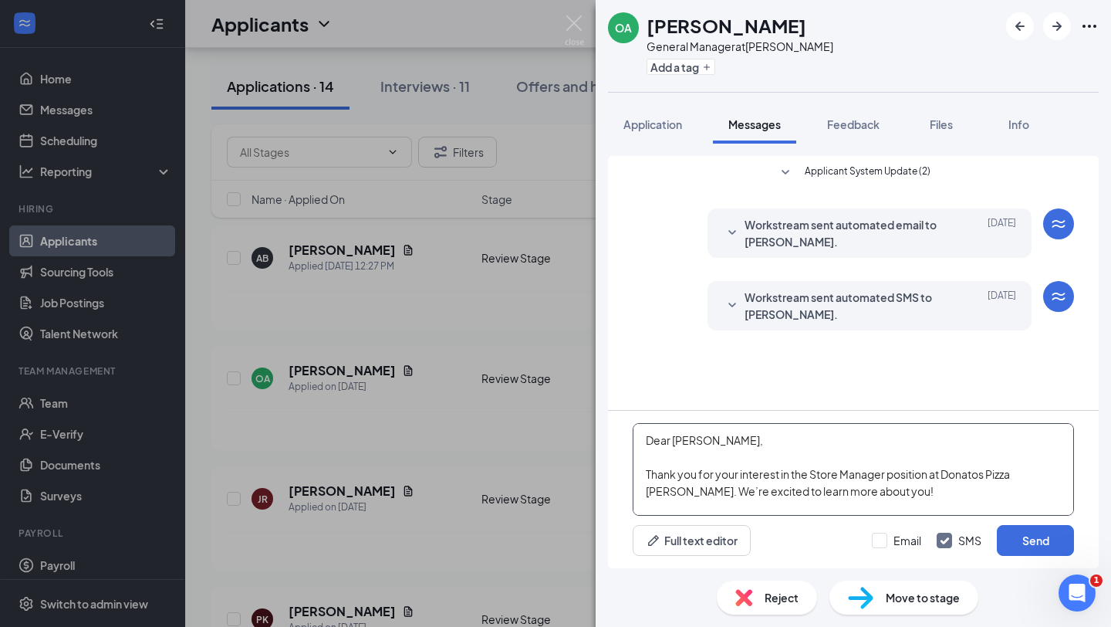
drag, startPoint x: 746, startPoint y: 439, endPoint x: 674, endPoint y: 439, distance: 71.8
click at [674, 439] on textarea "Dear [PERSON_NAME], Thank you for your interest in the Store Manager position a…" at bounding box center [853, 469] width 441 height 93
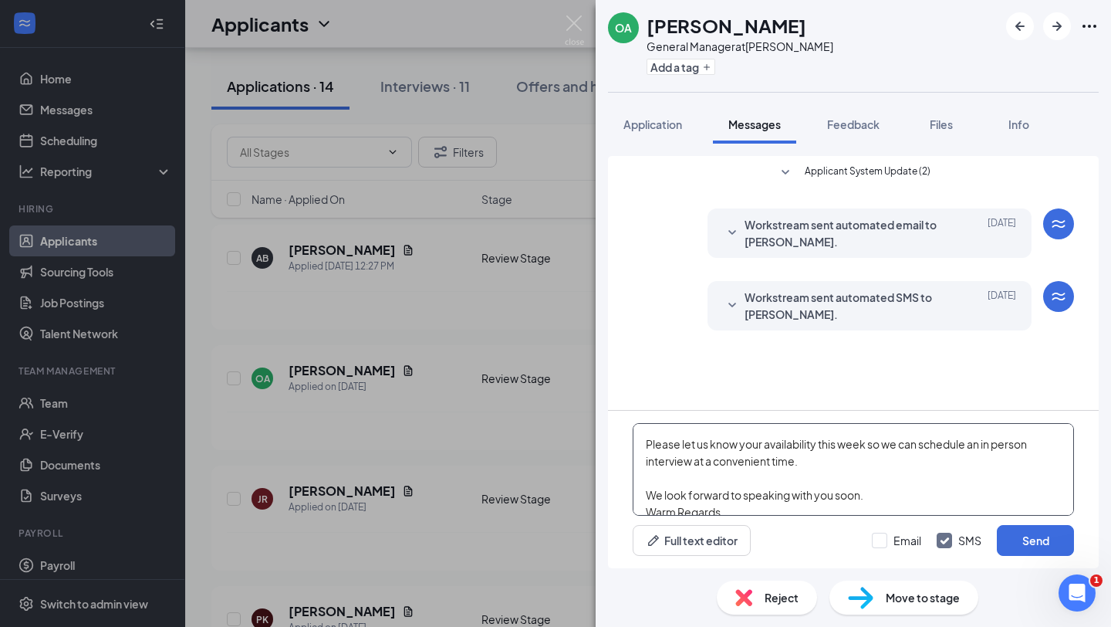
scroll to position [111, 0]
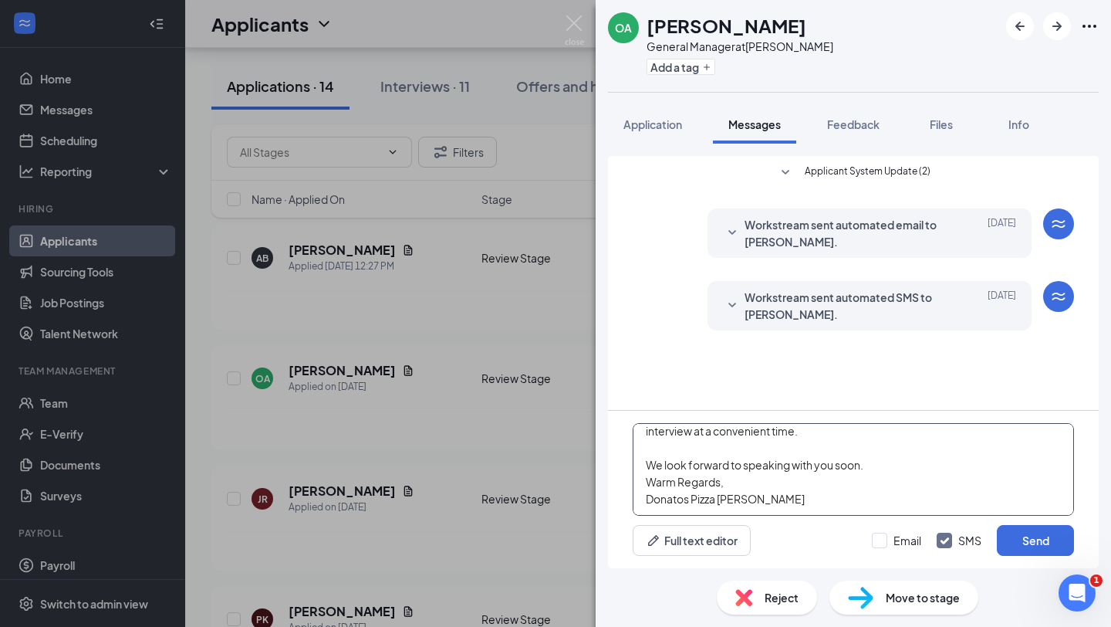
click at [885, 471] on textarea "Dear [PERSON_NAME], Thank you for your interest in the Store Manager position a…" at bounding box center [853, 469] width 441 height 93
type textarea "Dear [PERSON_NAME], Thank you for your interest in the Store Manager position a…"
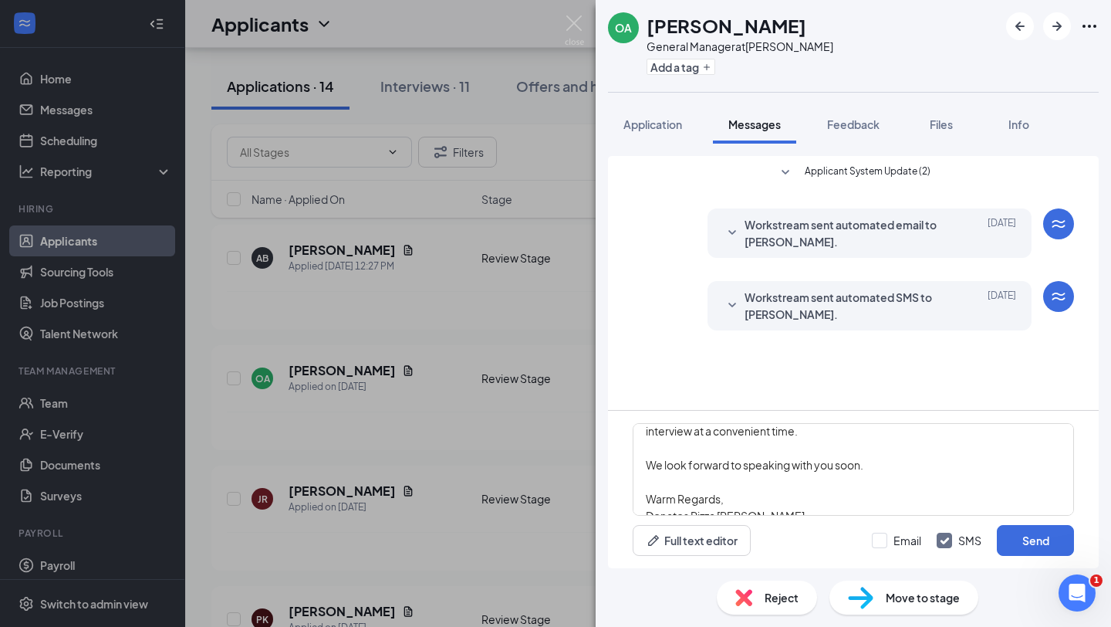
click at [878, 548] on div "Email SMS Send" at bounding box center [973, 540] width 202 height 31
click at [881, 543] on input "Email" at bounding box center [896, 540] width 49 height 15
checkbox input "true"
click at [1025, 546] on button "Send" at bounding box center [1035, 540] width 77 height 31
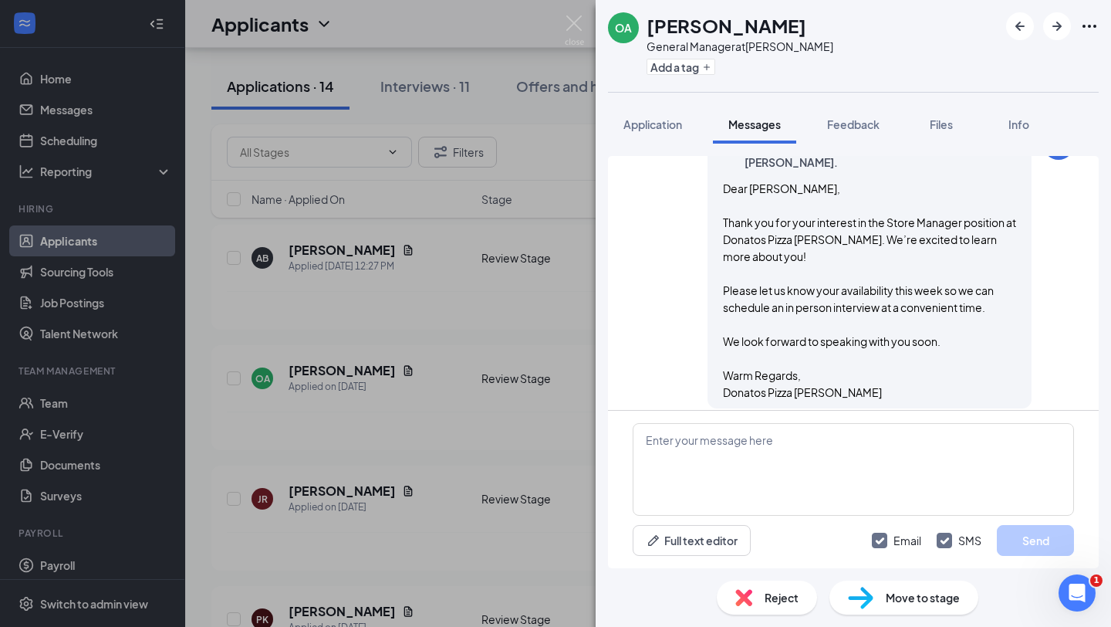
scroll to position [541, 0]
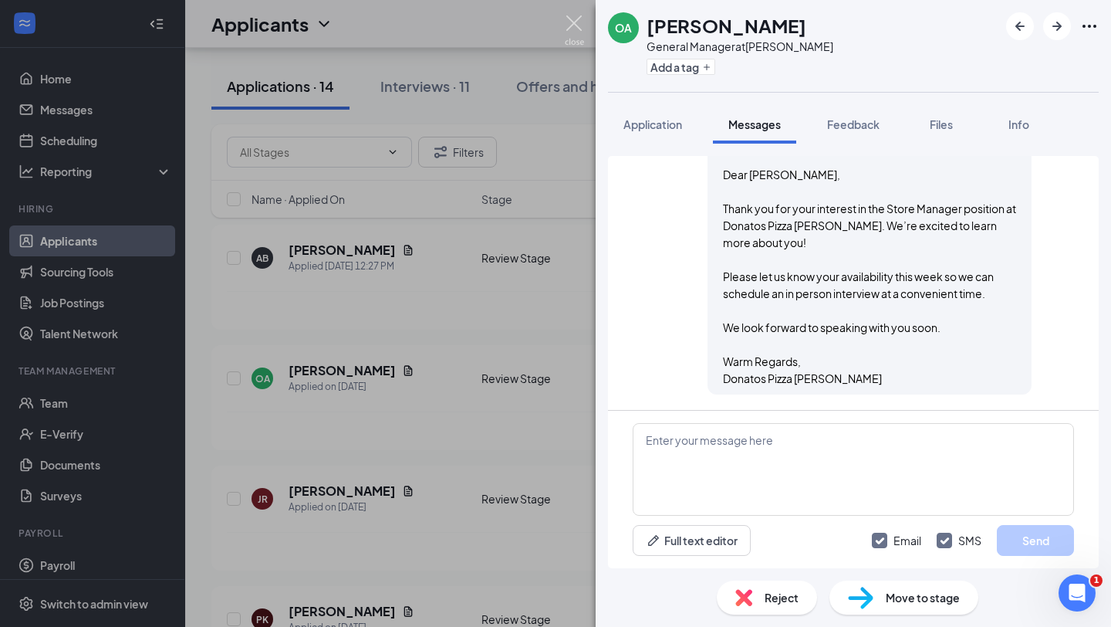
click at [576, 19] on img at bounding box center [574, 30] width 19 height 30
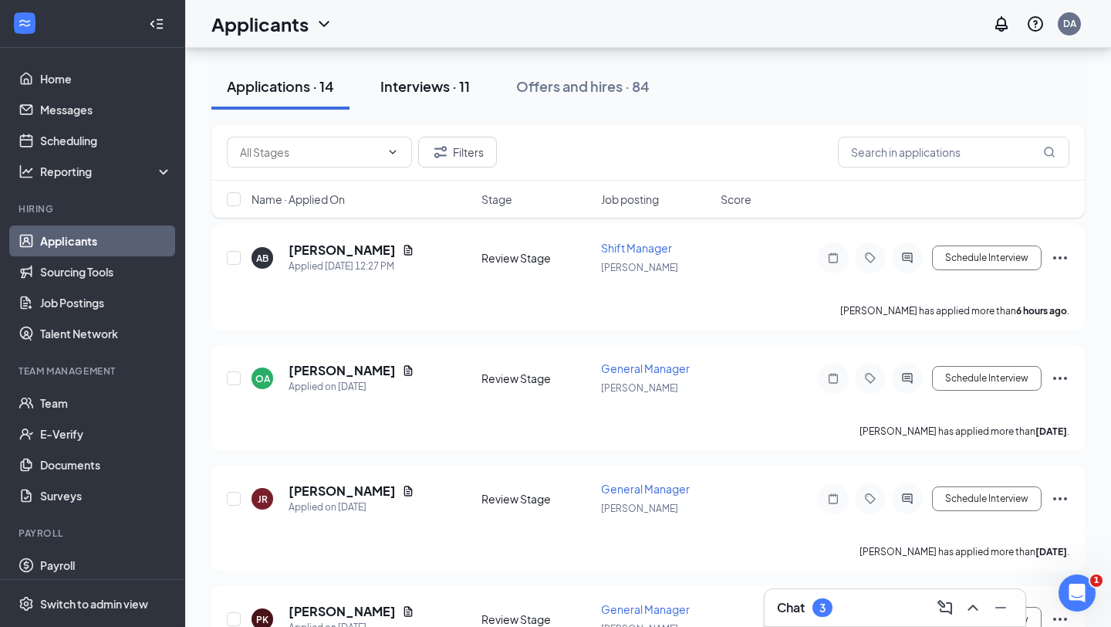
click at [468, 73] on button "Interviews · 11" at bounding box center [425, 86] width 120 height 46
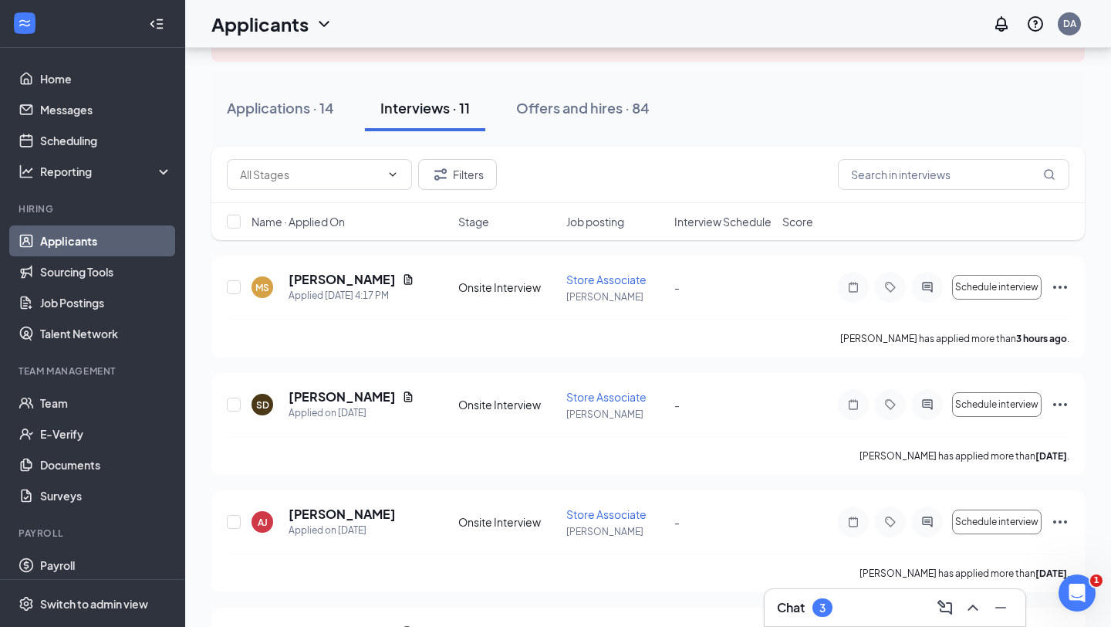
scroll to position [120, 0]
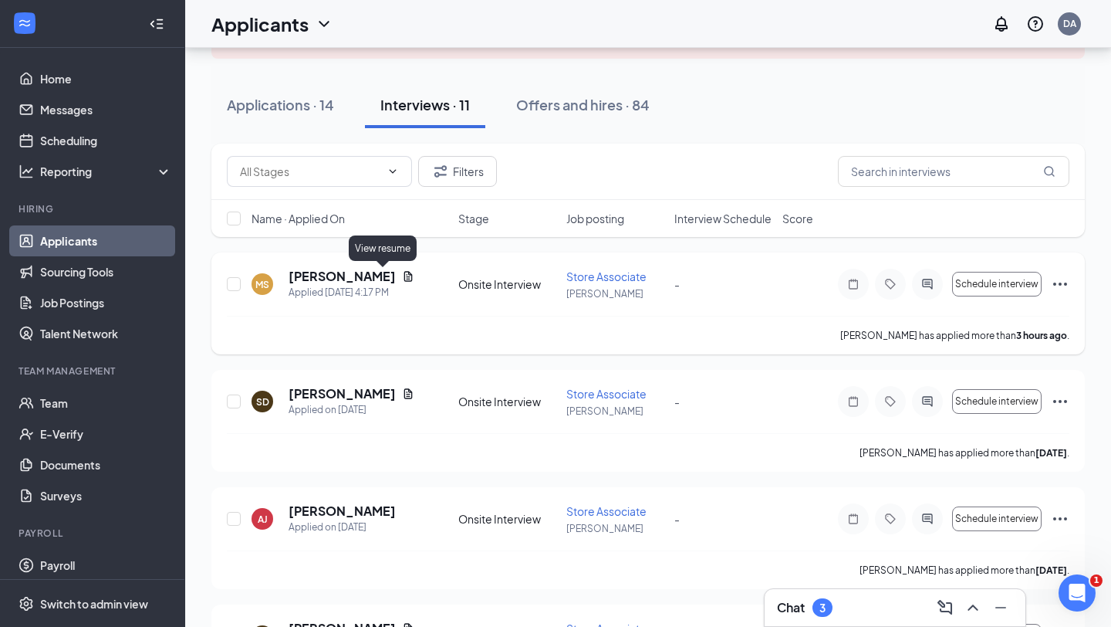
click at [402, 274] on icon "Document" at bounding box center [408, 276] width 12 height 12
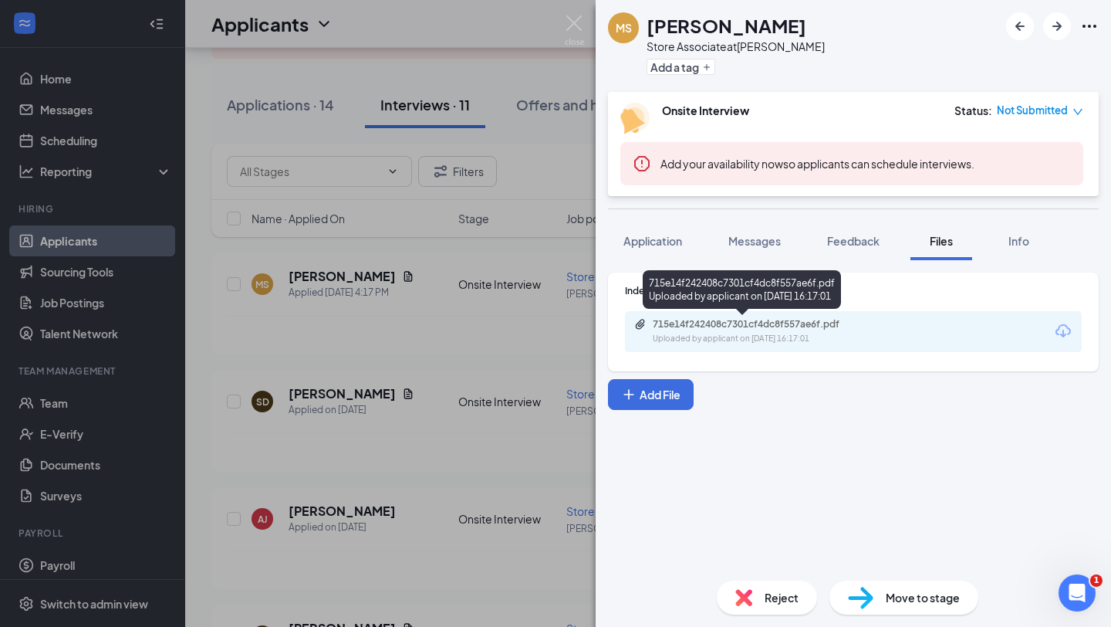
click at [741, 319] on div "715e14f242408c7301cf4dc8f557ae6f.pdf" at bounding box center [761, 324] width 216 height 12
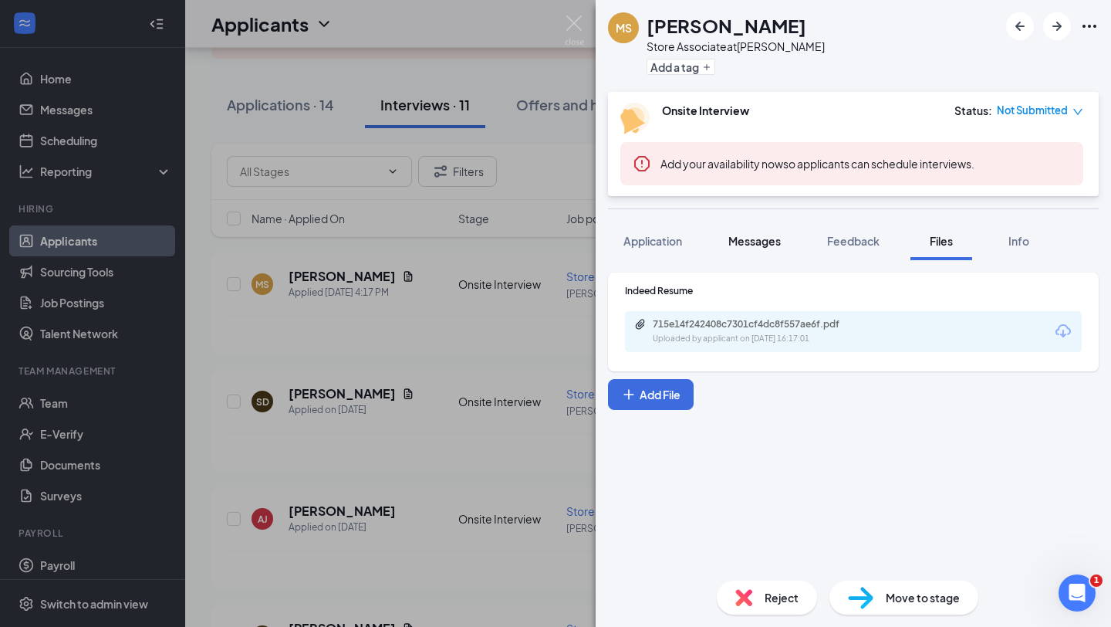
click at [732, 238] on span "Messages" at bounding box center [755, 241] width 52 height 14
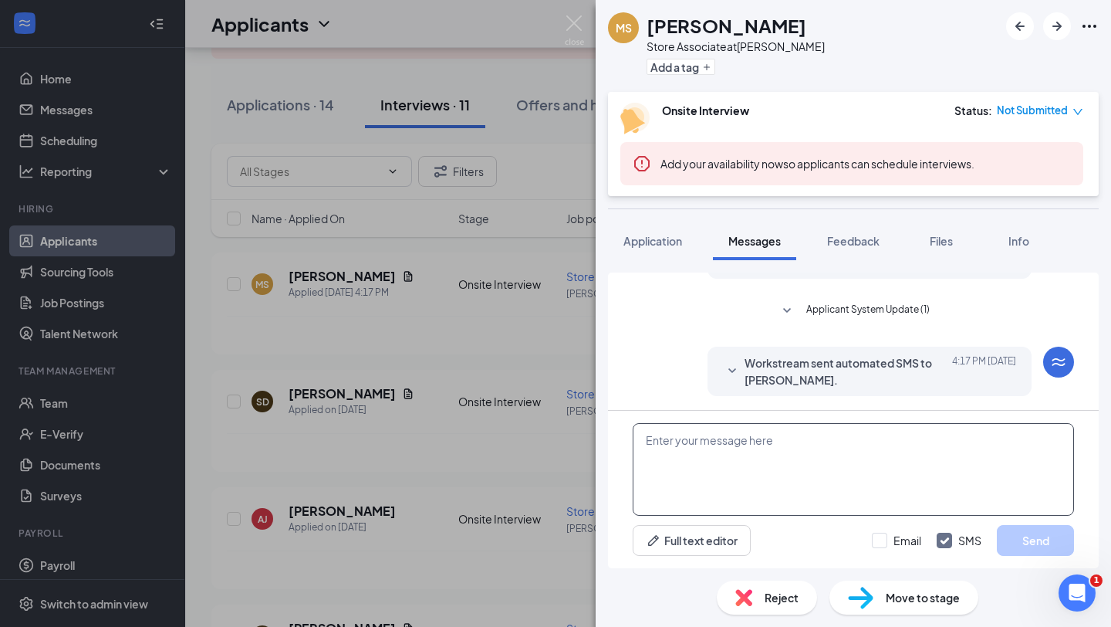
scroll to position [170, 0]
click at [672, 453] on textarea at bounding box center [853, 469] width 441 height 93
paste textarea "Dear [PERSON_NAME], Thank you for your interest in the Store Manager position a…"
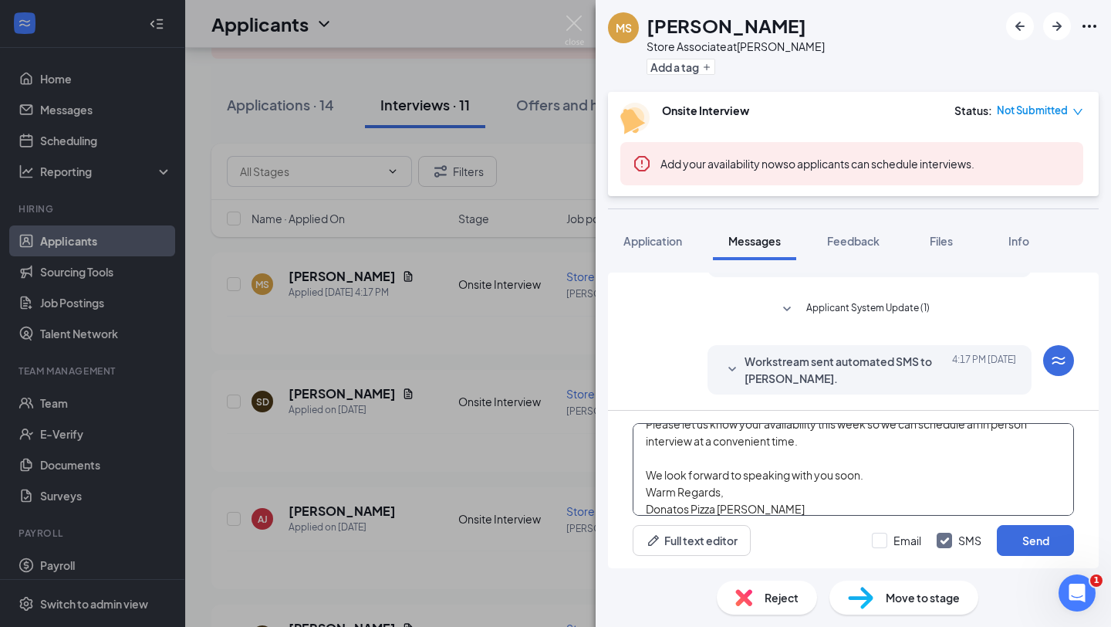
scroll to position [0, 0]
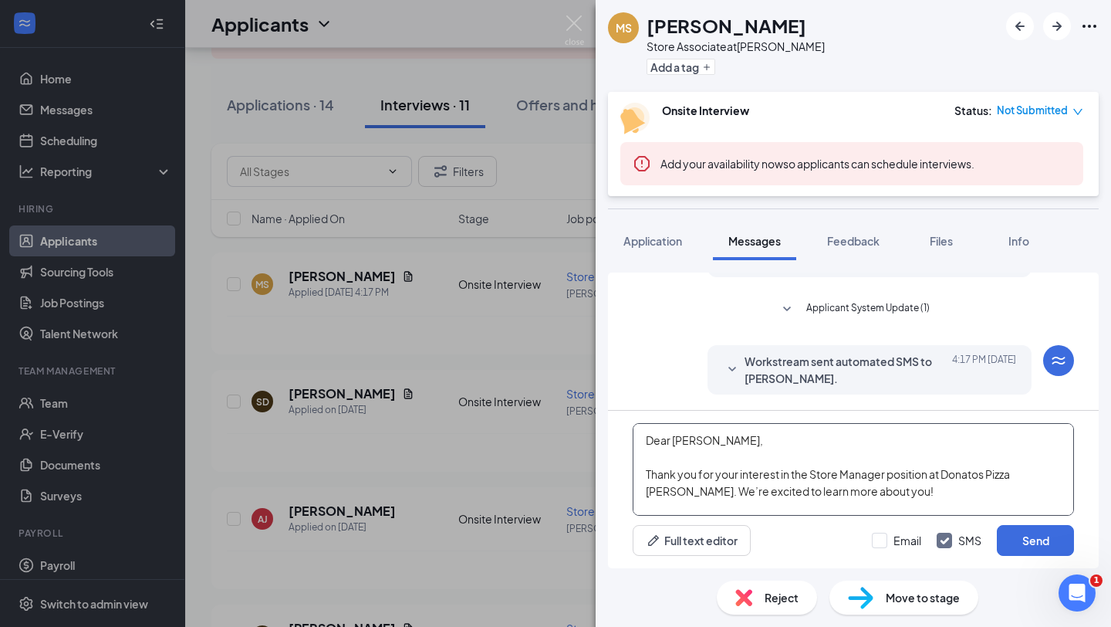
drag, startPoint x: 675, startPoint y: 438, endPoint x: 742, endPoint y: 442, distance: 68.1
click at [742, 442] on textarea "Dear [PERSON_NAME], Thank you for your interest in the Store Manager position a…" at bounding box center [853, 469] width 441 height 93
click at [825, 475] on textarea "Dear [PERSON_NAME], Thank you for your interest in the Store Manager position a…" at bounding box center [853, 469] width 441 height 93
click at [863, 474] on textarea "Dear [PERSON_NAME], Thank you for your interest in the Store Manager position a…" at bounding box center [853, 469] width 441 height 93
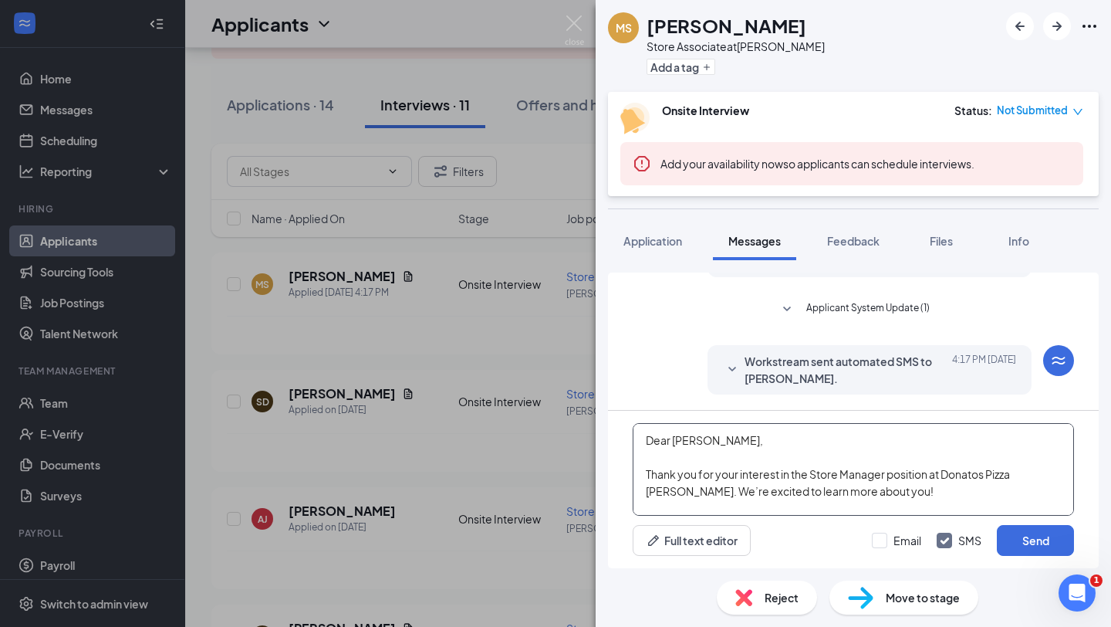
click at [863, 474] on textarea "Dear [PERSON_NAME], Thank you for your interest in the Store Manager position a…" at bounding box center [853, 469] width 441 height 93
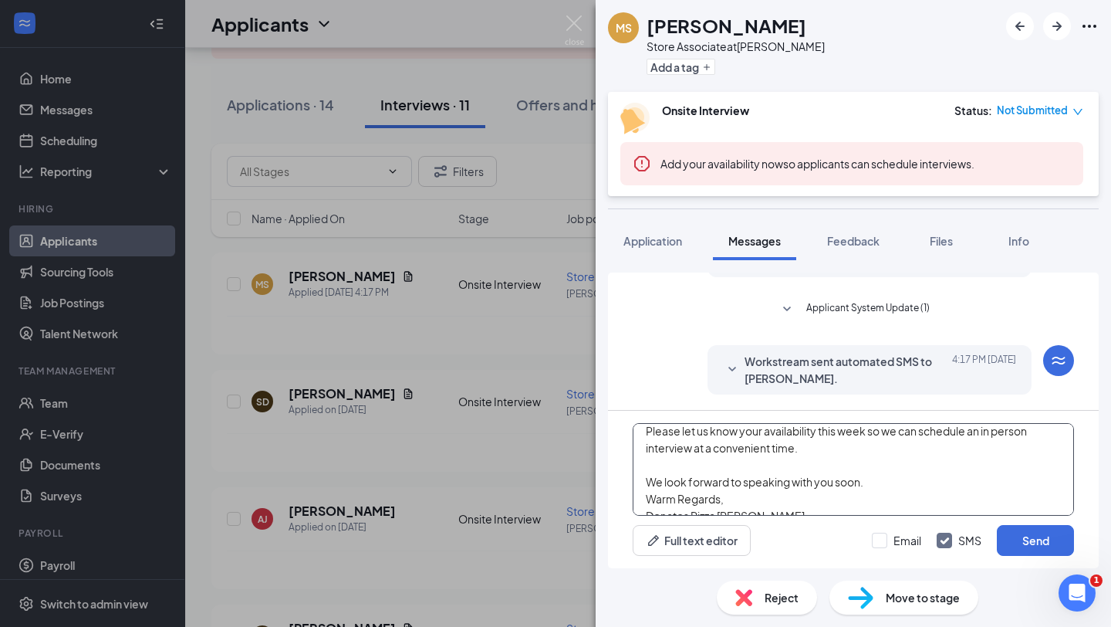
scroll to position [96, 0]
click at [871, 473] on textarea "Dear [PERSON_NAME], Thank you for your interest in the Store Associate position…" at bounding box center [853, 469] width 441 height 93
type textarea "Dear [PERSON_NAME], Thank you for your interest in the Store Associate position…"
click at [892, 541] on input "Email" at bounding box center [896, 540] width 49 height 15
checkbox input "true"
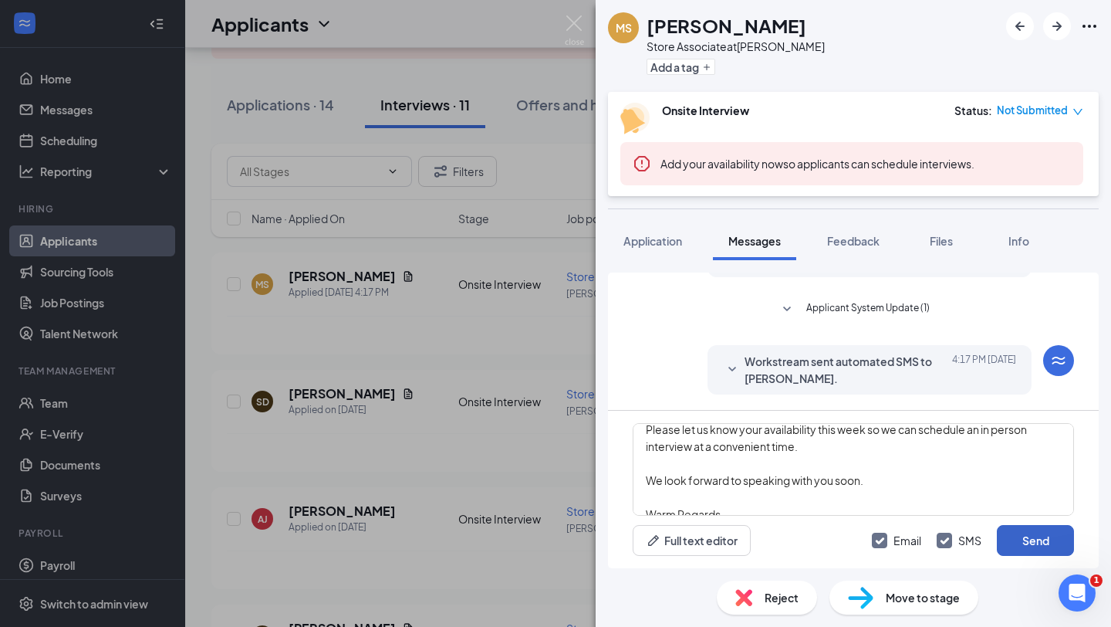
click at [1021, 546] on button "Send" at bounding box center [1035, 540] width 77 height 31
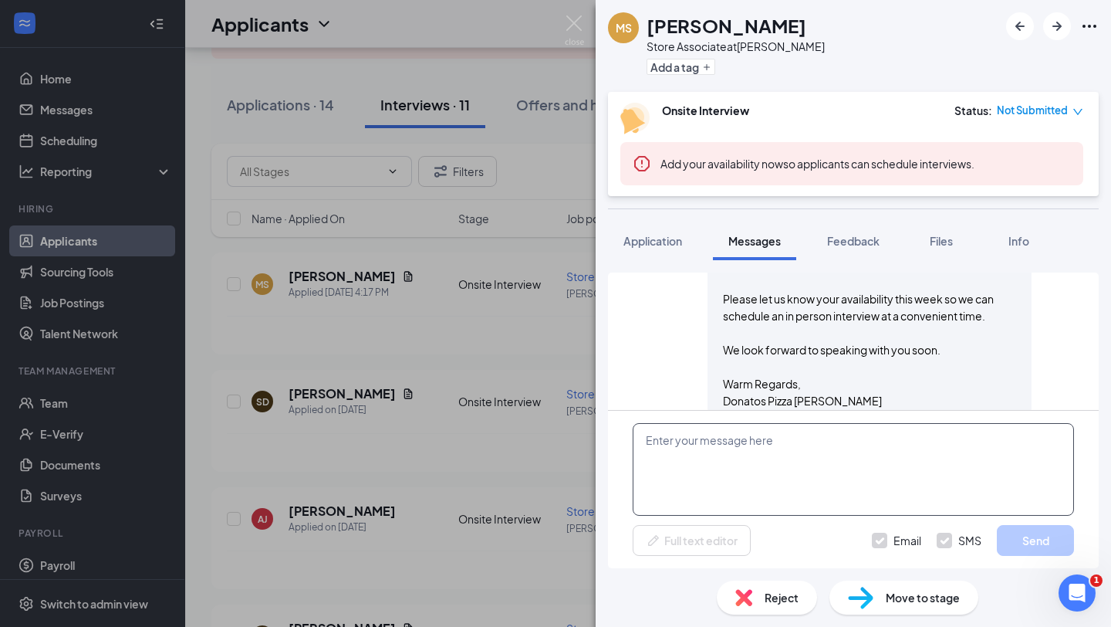
scroll to position [775, 0]
